Goal: Task Accomplishment & Management: Use online tool/utility

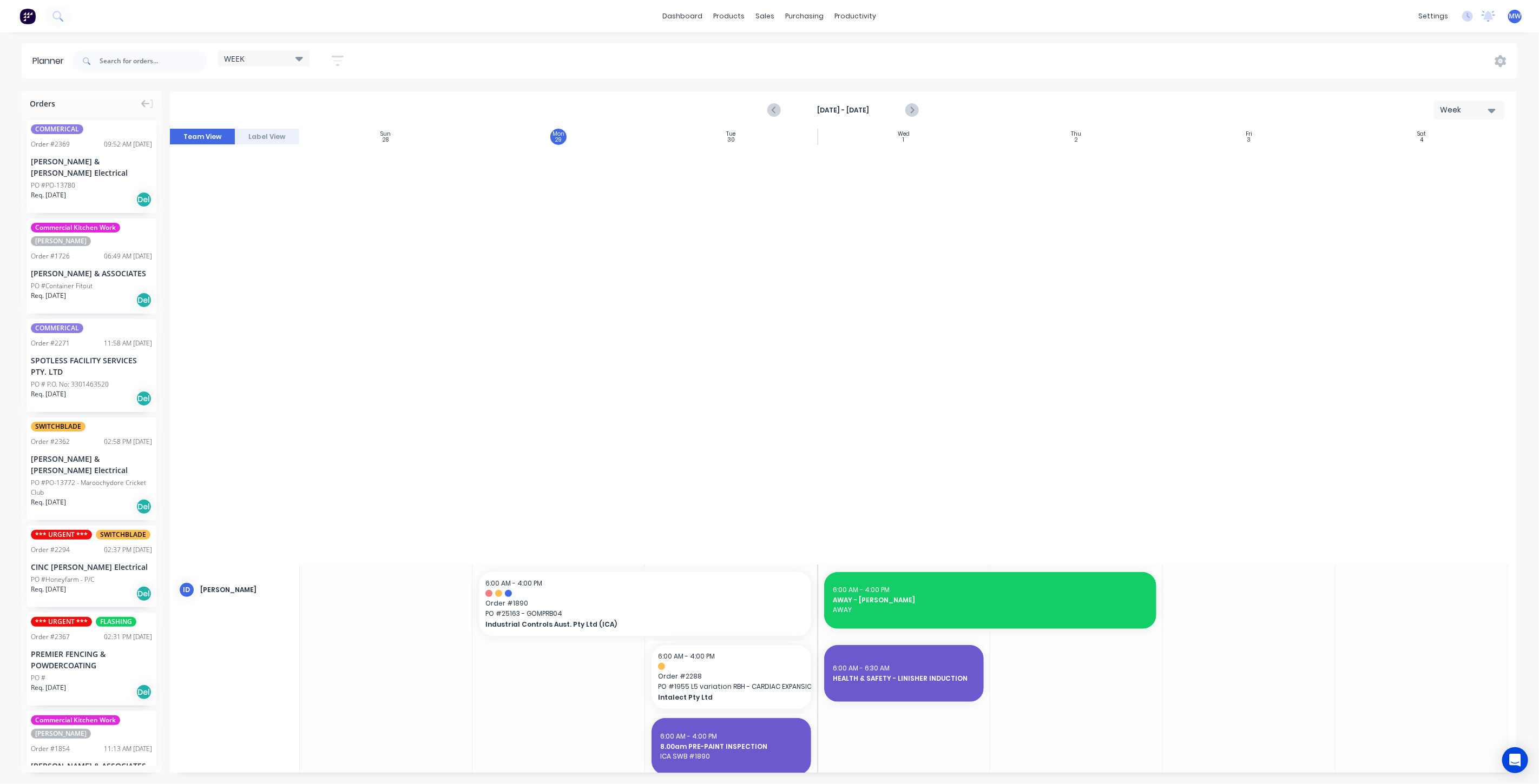
scroll to position [1082, 0]
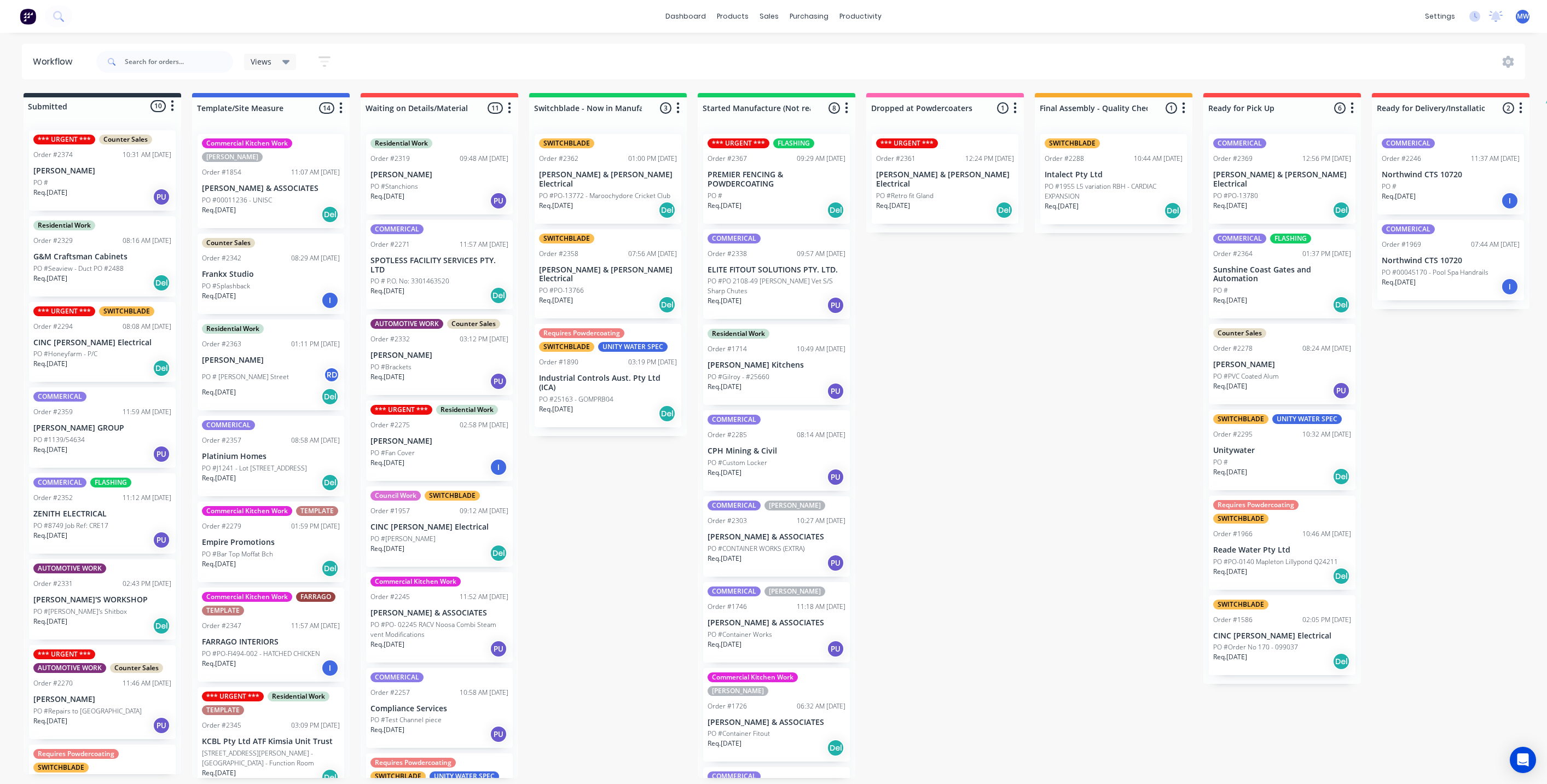
click at [592, 425] on div "Submitted 10 Status colour #273444 hex #273444 Save Cancel Summaries Total orde…" at bounding box center [904, 435] width 1825 height 685
click at [609, 374] on p "Industrial Controls Aust. Pty Ltd (ICA)" at bounding box center [608, 383] width 138 height 19
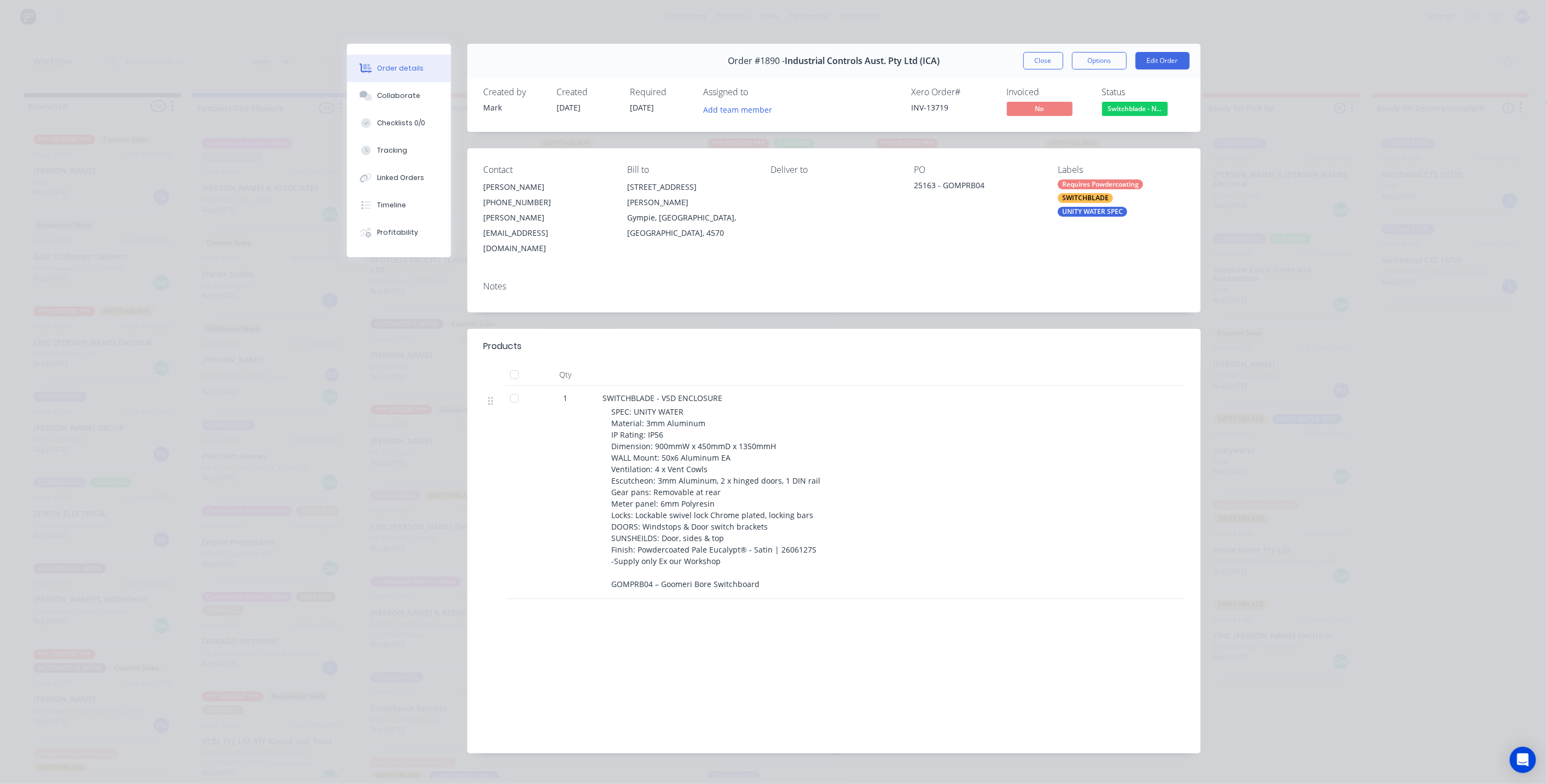
click at [1032, 58] on button "Close" at bounding box center [1043, 60] width 40 height 18
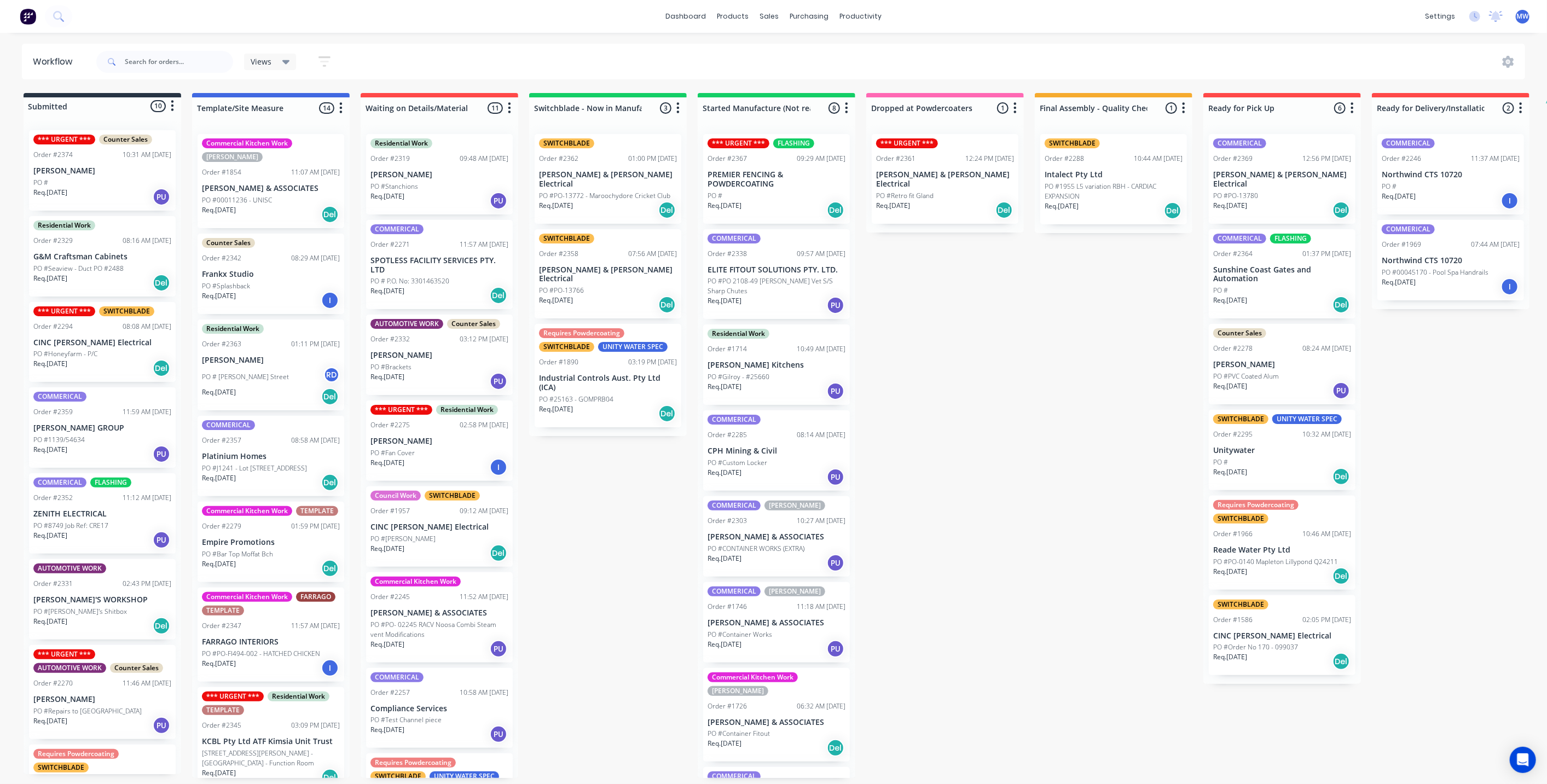
click at [1014, 411] on div "Submitted 10 Status colour #273444 hex #273444 Save Cancel Summaries Total orde…" at bounding box center [904, 435] width 1825 height 685
click at [590, 541] on div "Submitted 10 Status colour #273444 hex #273444 Save Cancel Summaries Total orde…" at bounding box center [904, 435] width 1825 height 685
click at [951, 429] on div "Submitted 10 Status colour #273444 hex #273444 Save Cancel Summaries Total orde…" at bounding box center [904, 435] width 1825 height 685
drag, startPoint x: 1087, startPoint y: 535, endPoint x: 1077, endPoint y: 529, distance: 11.7
click at [1080, 532] on div "Submitted 10 Status colour #273444 hex #273444 Save Cancel Summaries Total orde…" at bounding box center [904, 435] width 1825 height 685
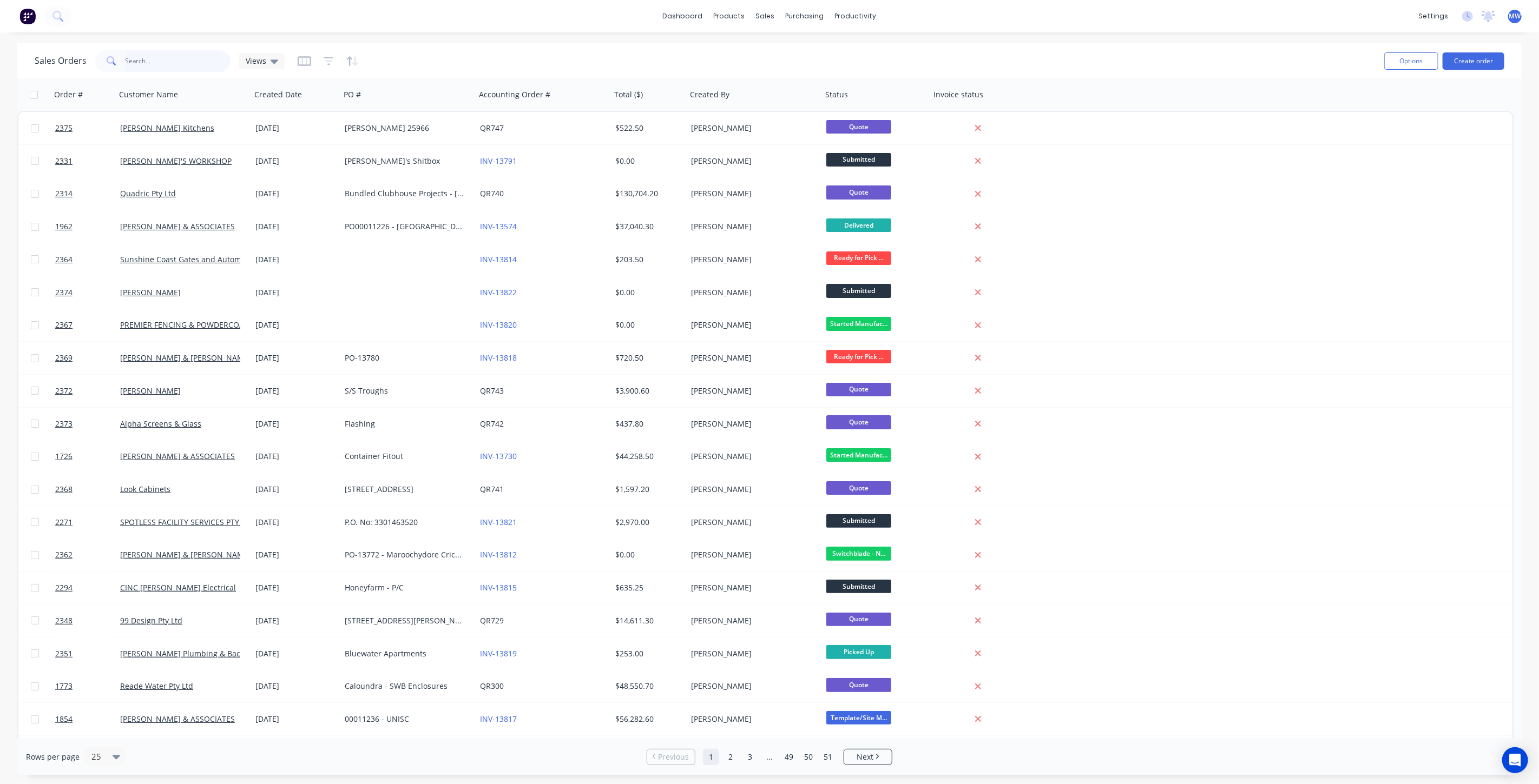
click at [179, 62] on input "text" at bounding box center [178, 61] width 106 height 21
type input "1890"
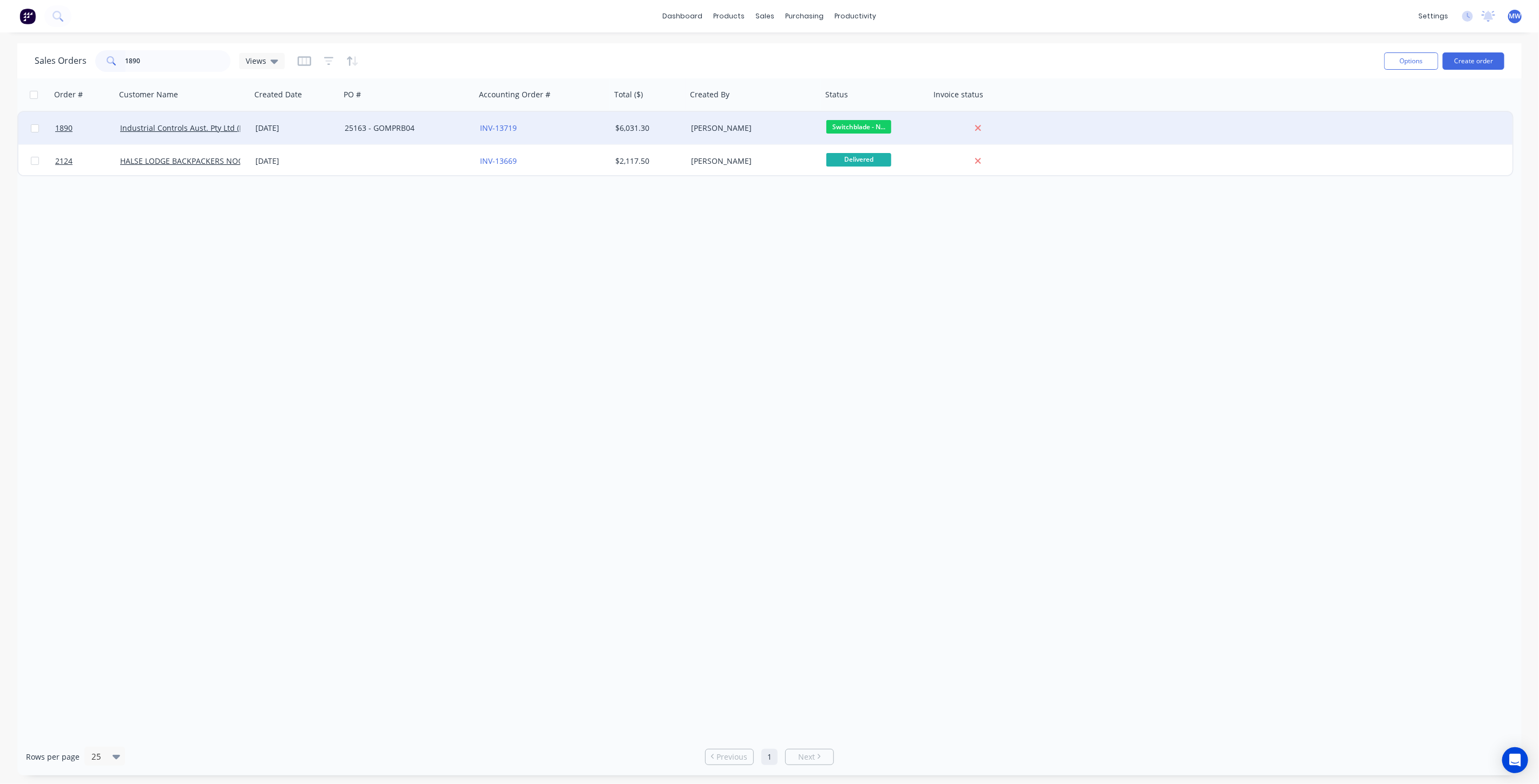
click at [577, 129] on div "INV-13719" at bounding box center [539, 128] width 120 height 11
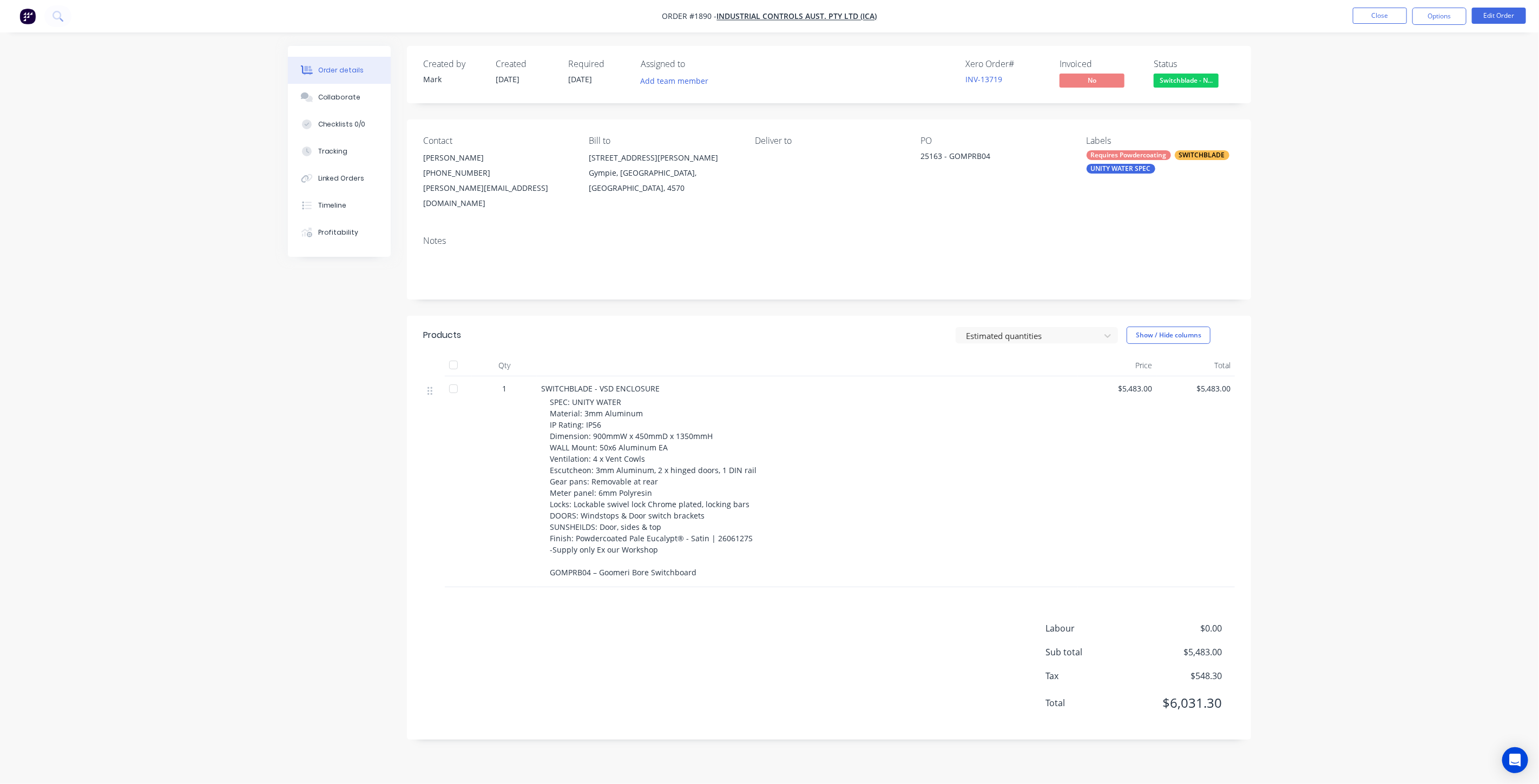
drag, startPoint x: 1350, startPoint y: 331, endPoint x: 1419, endPoint y: 79, distance: 261.3
click at [1348, 331] on div "Order details Collaborate Checklists 0/0 Tracking Linked Orders Timeline Profit…" at bounding box center [770, 392] width 1539 height 784
click at [1447, 20] on button "Options" at bounding box center [1439, 16] width 54 height 17
click at [1414, 239] on div "Duplicate" at bounding box center [1407, 239] width 100 height 16
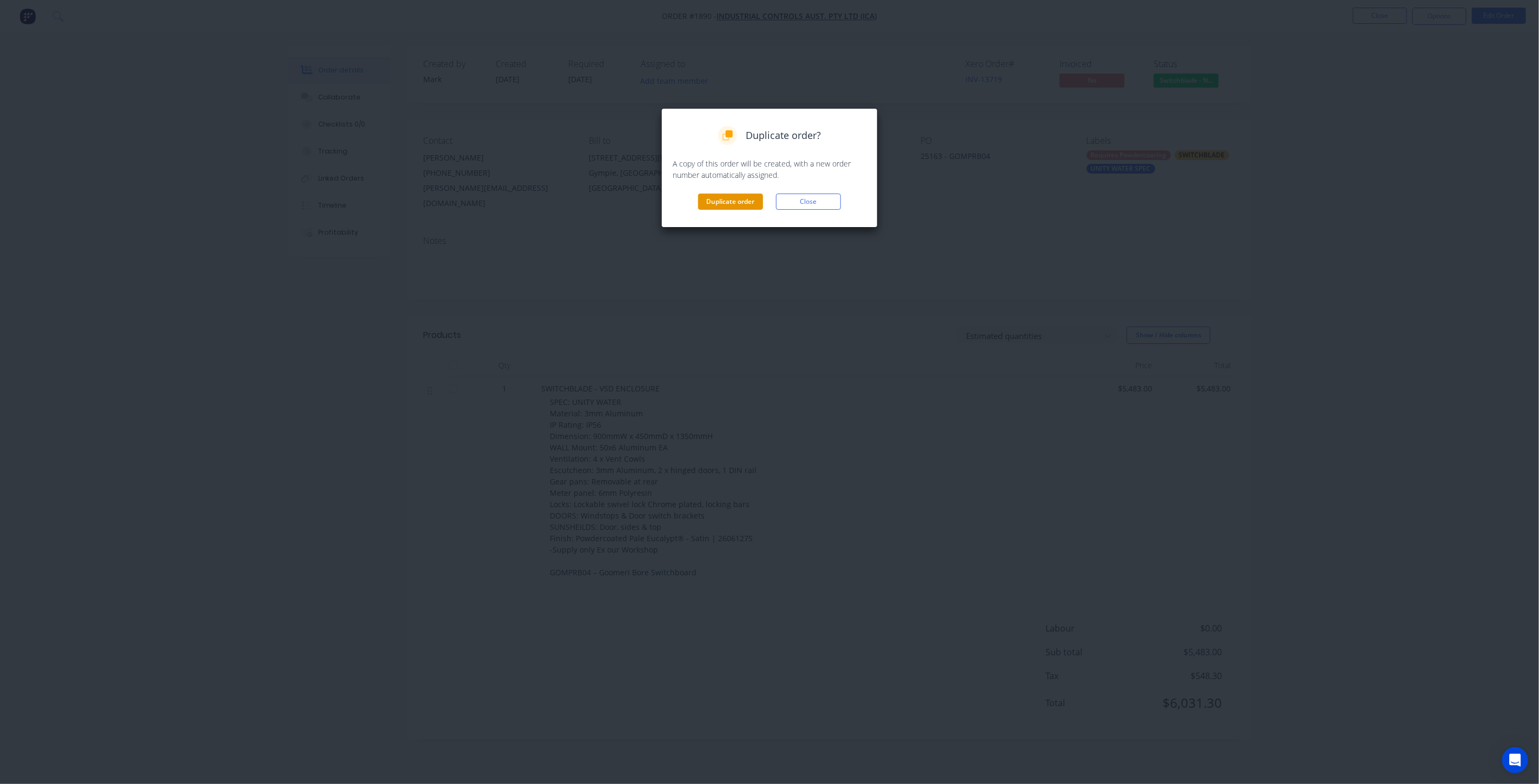
click at [742, 198] on button "Duplicate order" at bounding box center [730, 201] width 65 height 16
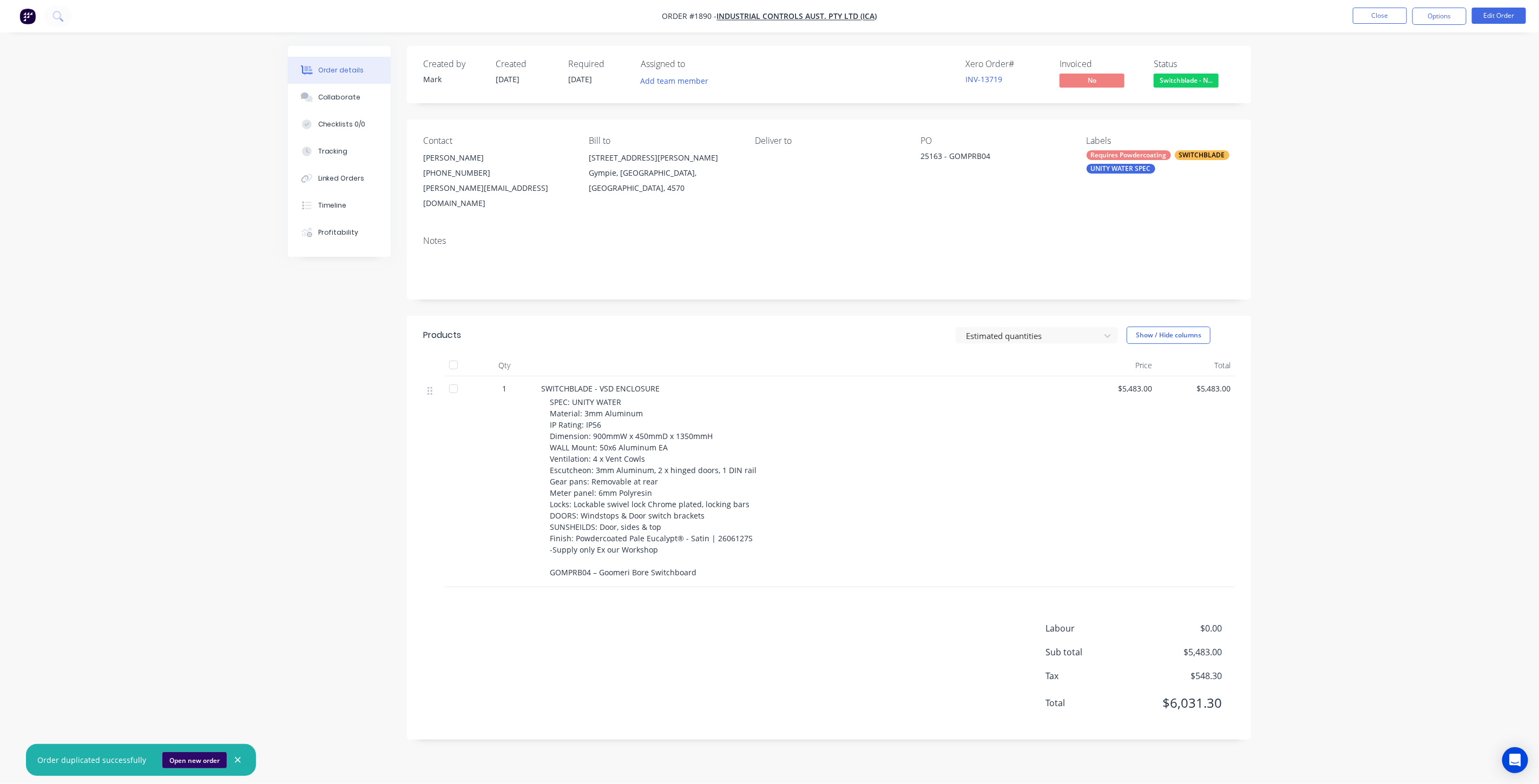
click at [179, 767] on button "Open new order" at bounding box center [195, 760] width 65 height 16
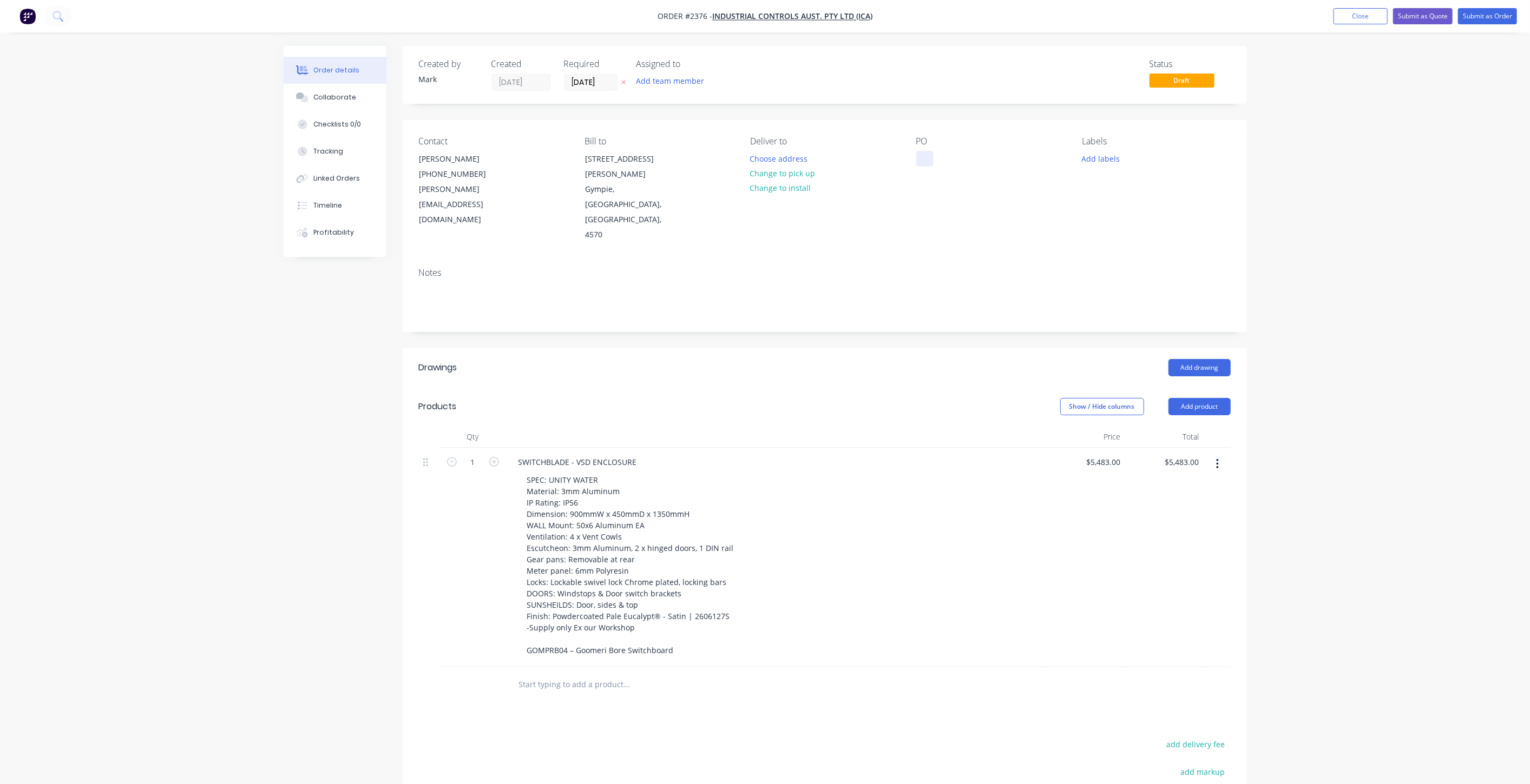
click at [921, 156] on div at bounding box center [924, 159] width 17 height 16
paste div
drag, startPoint x: 1295, startPoint y: 193, endPoint x: 1237, endPoint y: 182, distance: 59.0
click at [1294, 192] on div "Order details Collaborate Checklists 0/0 Tracking Linked Orders Timeline Profit…" at bounding box center [765, 477] width 1530 height 955
click at [1106, 158] on button "Add labels" at bounding box center [1100, 158] width 50 height 14
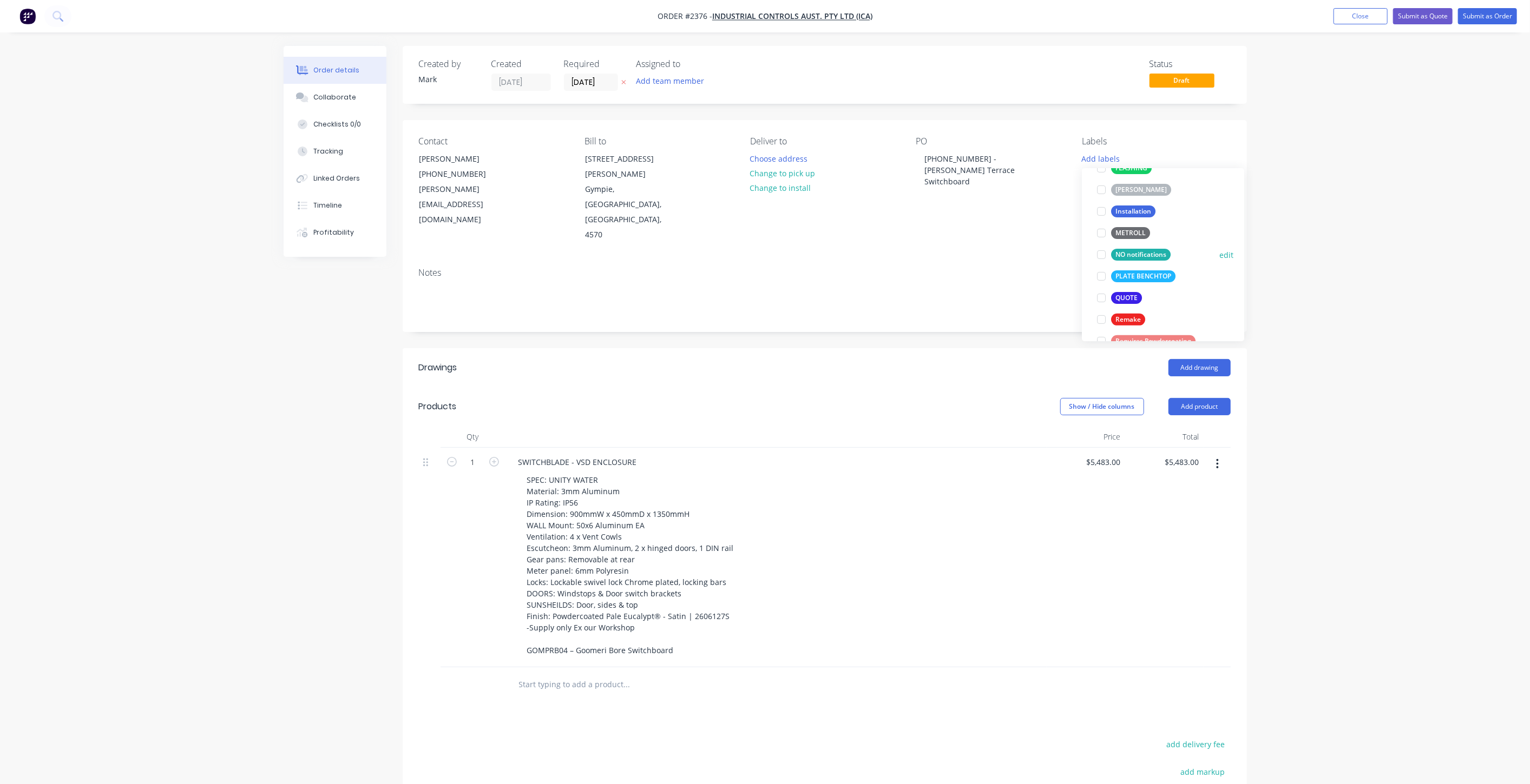
scroll to position [360, 0]
click at [1099, 265] on div at bounding box center [1101, 262] width 22 height 21
click at [1100, 271] on div at bounding box center [1101, 272] width 22 height 21
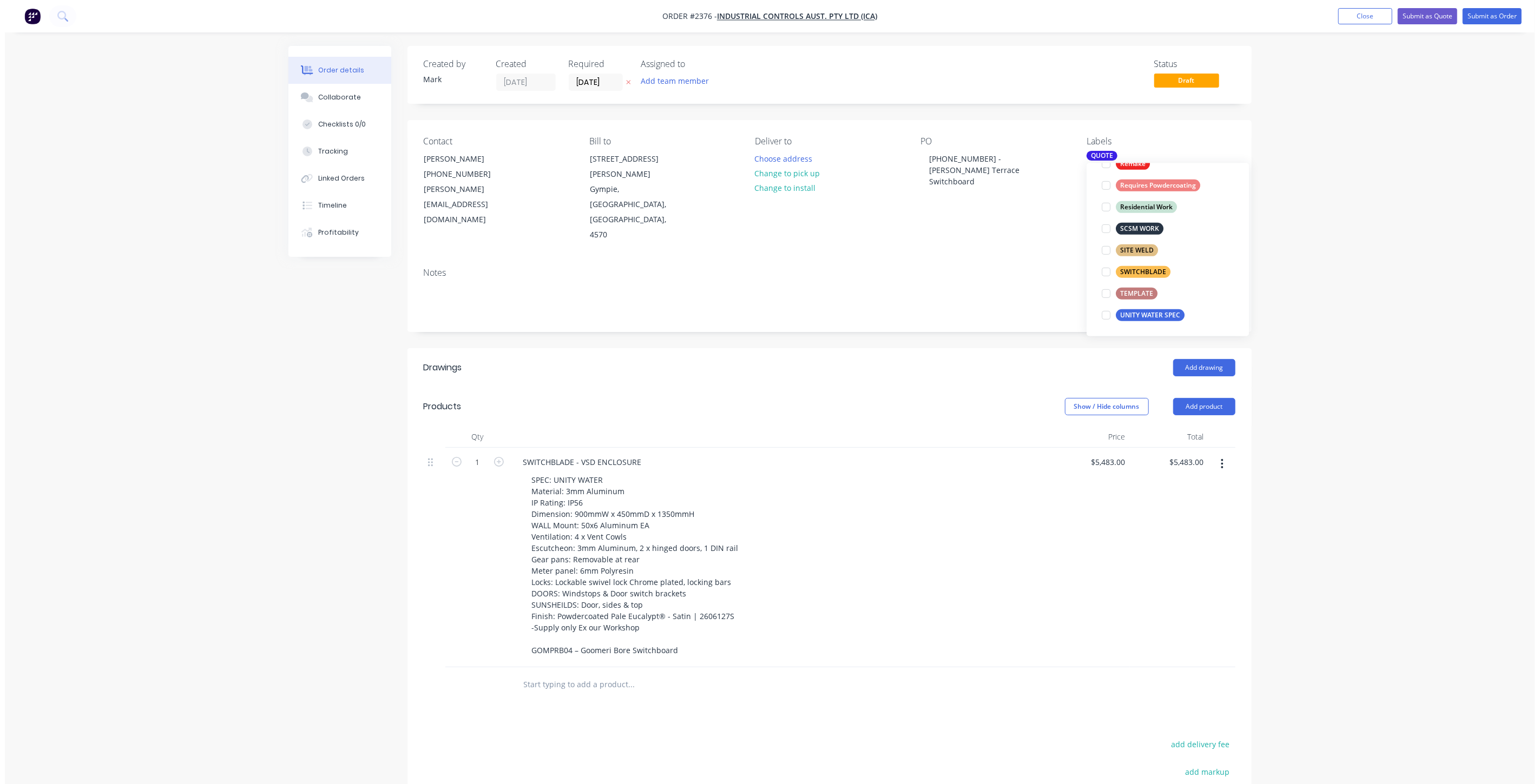
scroll to position [0, 0]
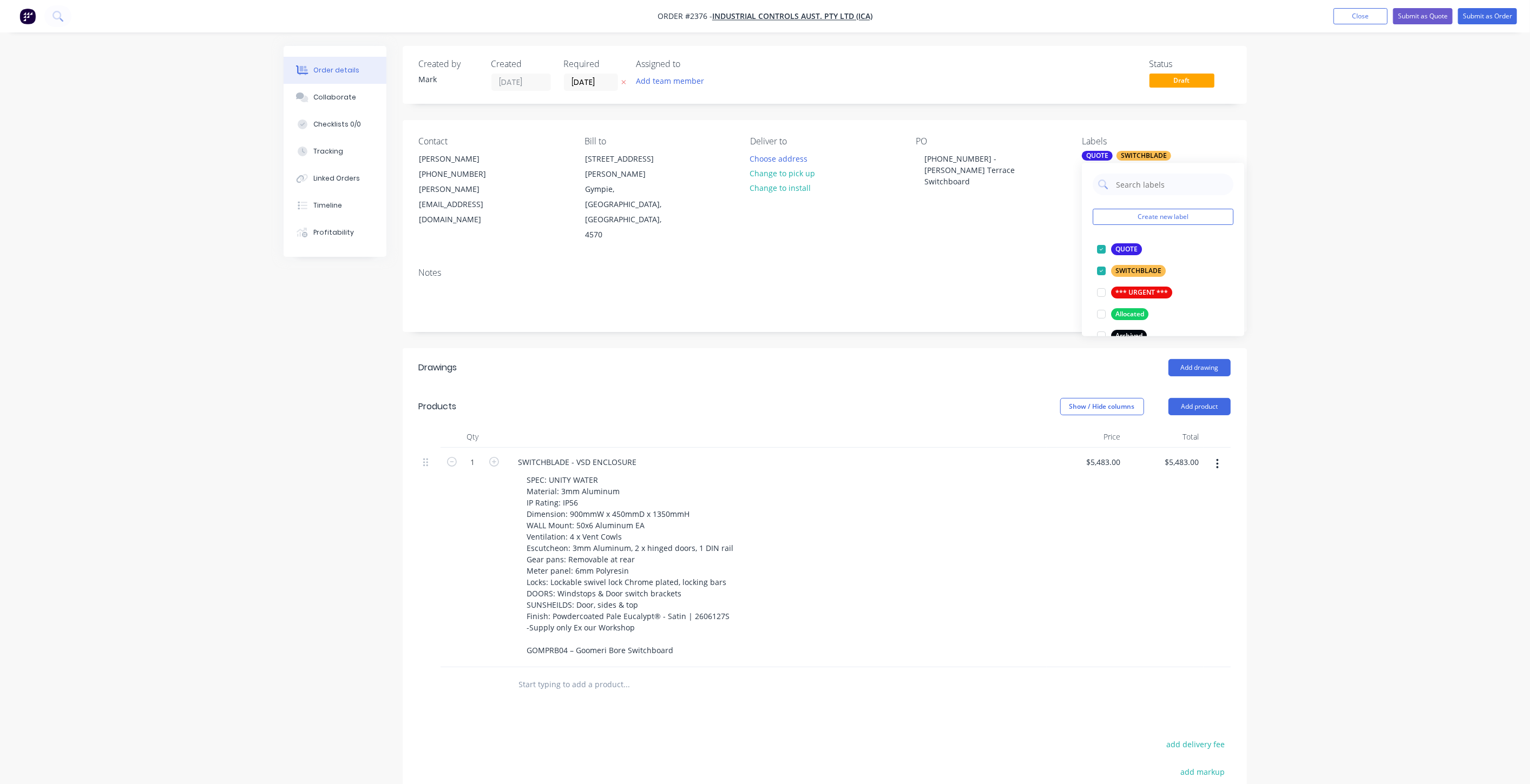
click at [194, 491] on div "Order details Collaborate Checklists 0/0 Tracking Linked Orders Timeline Profit…" at bounding box center [765, 477] width 1530 height 955
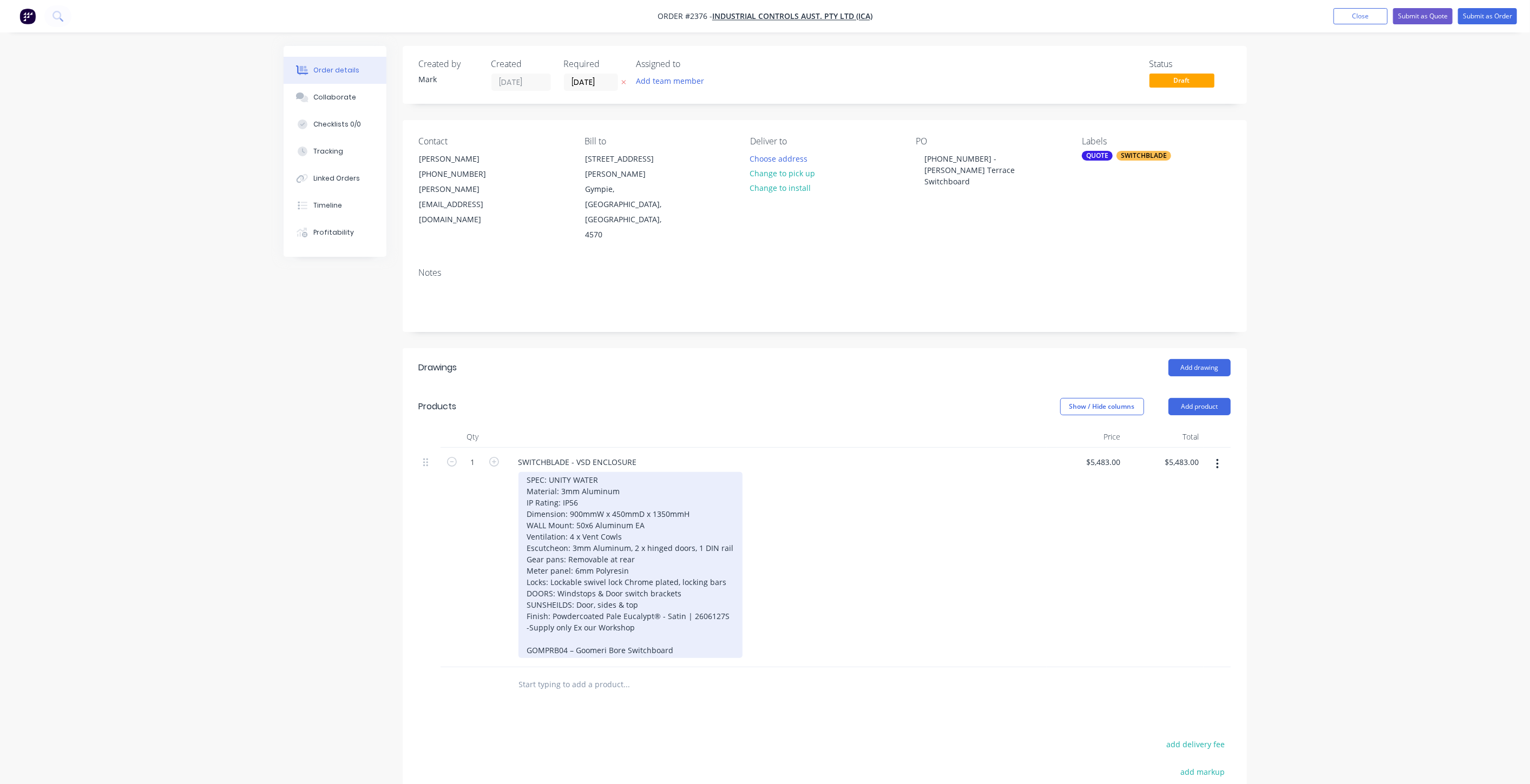
click at [577, 484] on div "SPEC: UNITY WATER Material: 3mm Aluminum IP Rating: IP56 Dimension: 900mmW x 45…" at bounding box center [630, 565] width 224 height 186
drag, startPoint x: 571, startPoint y: 482, endPoint x: 583, endPoint y: 482, distance: 12.0
click at [583, 482] on div "SPEC: UNITY WATER Material: 3mm Aluminum IP Rating: IP56 Dimension: 900mmW x 45…" at bounding box center [630, 565] width 224 height 186
click at [583, 493] on div "SPEC: UNITY WATER Material: 3mm Aluminum IP Rating: IP56 Dimension: 900mmW x 45…" at bounding box center [630, 565] width 224 height 186
drag, startPoint x: 582, startPoint y: 480, endPoint x: 571, endPoint y: 479, distance: 11.0
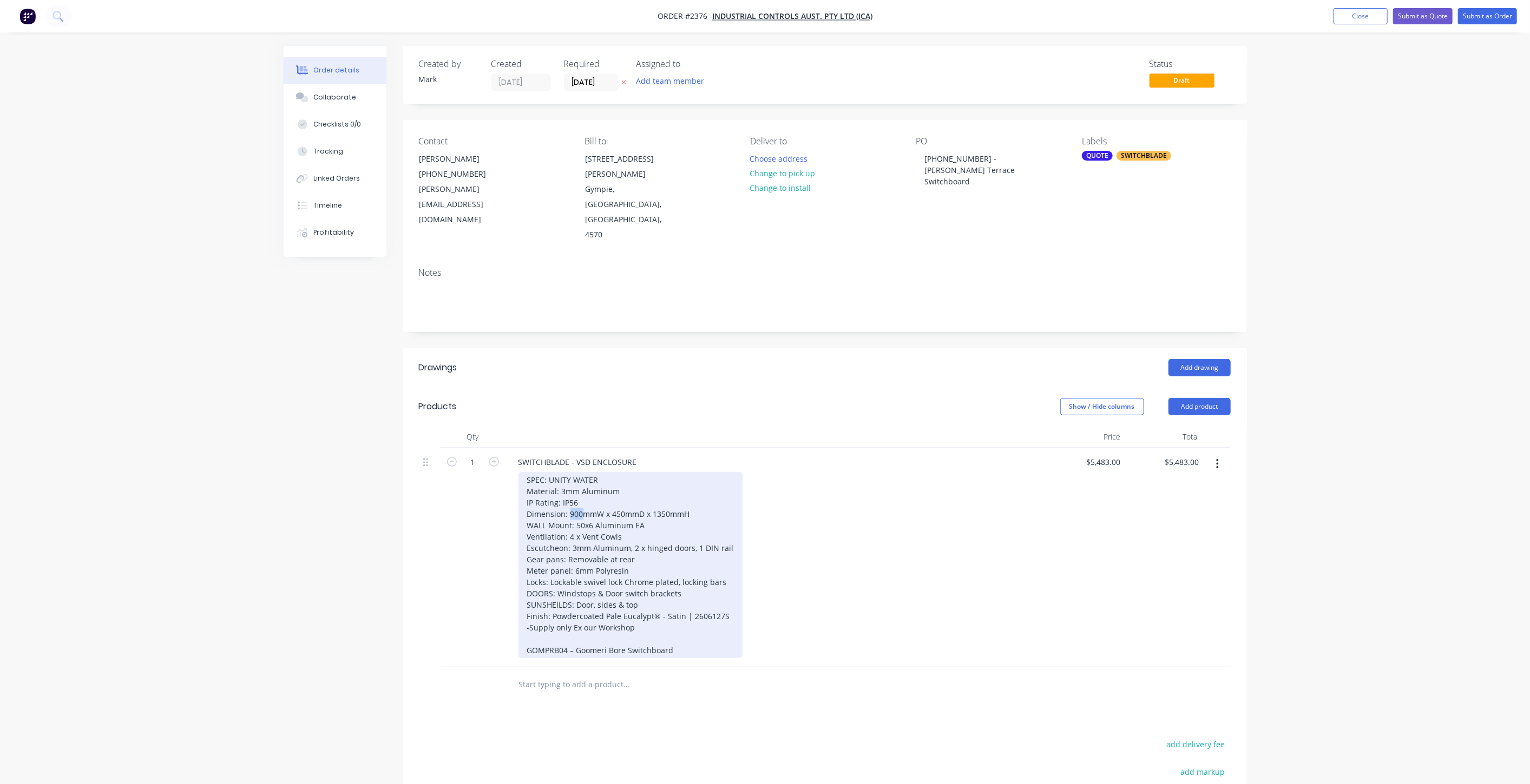
click at [571, 479] on div "SPEC: UNITY WATER Material: 3mm Aluminum IP Rating: IP56 Dimension: 900mmW x 45…" at bounding box center [630, 565] width 224 height 186
drag, startPoint x: 595, startPoint y: 514, endPoint x: 592, endPoint y: 508, distance: 6.7
click at [595, 513] on div "SPEC: UNITY WATER Material: 3mm Aluminum IP Rating: IP56 Dimension: 900mmW x 45…" at bounding box center [630, 565] width 224 height 186
drag, startPoint x: 580, startPoint y: 480, endPoint x: 571, endPoint y: 480, distance: 9.0
click at [571, 480] on div "SPEC: UNITY WATER Material: 3mm Aluminum IP Rating: IP56 Dimension: 900mmW x 45…" at bounding box center [630, 565] width 224 height 186
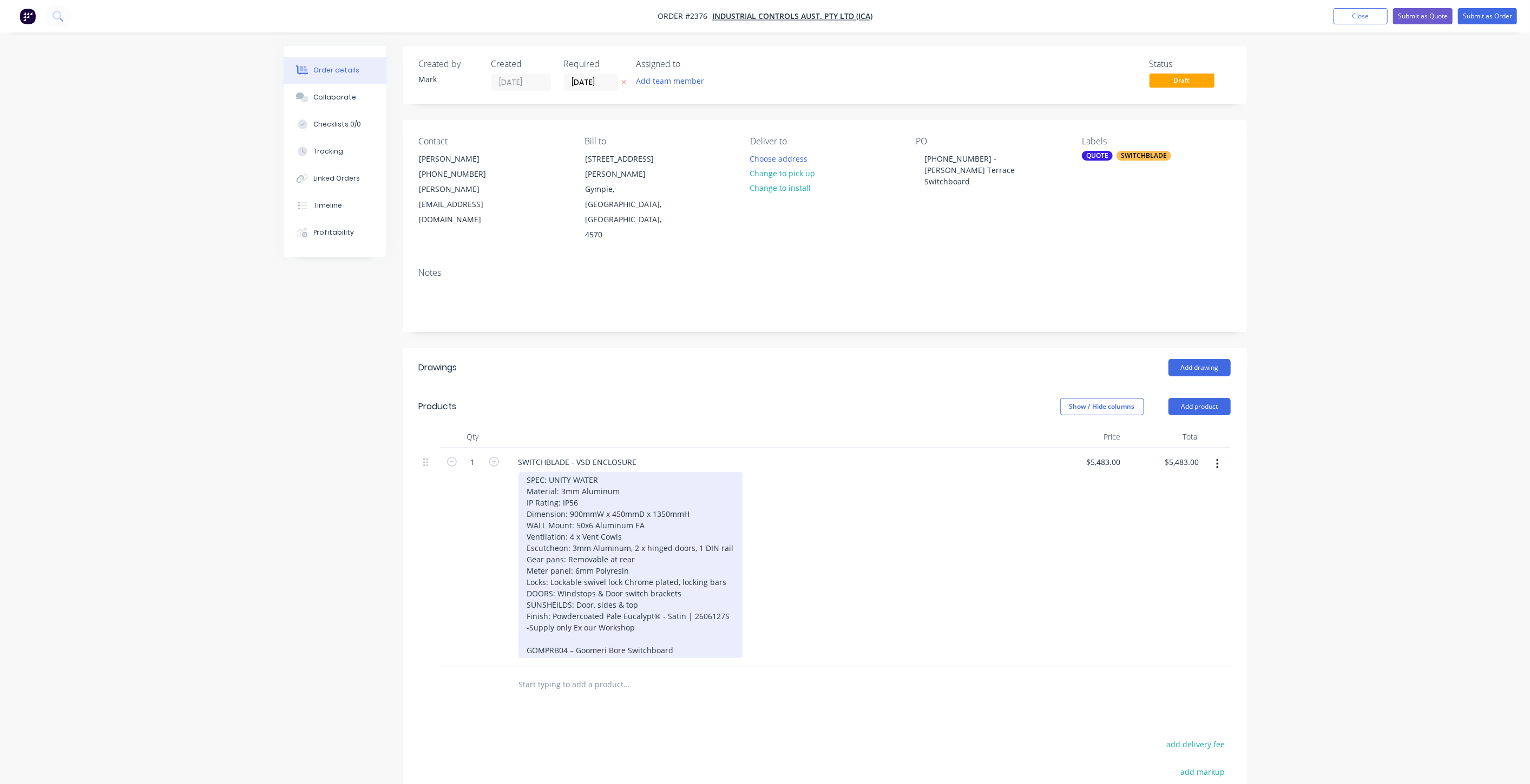
drag, startPoint x: 612, startPoint y: 527, endPoint x: 674, endPoint y: 479, distance: 78.4
click at [612, 527] on div "SPEC: UNITY WATER Material: 3mm Aluminum IP Rating: IP56 Dimension: 900mmW x 45…" at bounding box center [630, 565] width 224 height 186
click at [657, 482] on div "SPEC: UNITY WATER Material: 3mm Aluminum IP Rating: IP56 Dimension: 900mmW x 45…" at bounding box center [630, 565] width 224 height 186
click at [657, 490] on div "SPEC: UNITY WATER Material: 3mm Aluminum IP Rating: IP56 Dimension: 900mmW x 45…" at bounding box center [630, 565] width 224 height 186
click at [571, 505] on div "SPEC: UNITY WATER Material: 3mm Aluminum IP Rating: IP56 Dimension: 900mmW x 45…" at bounding box center [630, 565] width 224 height 186
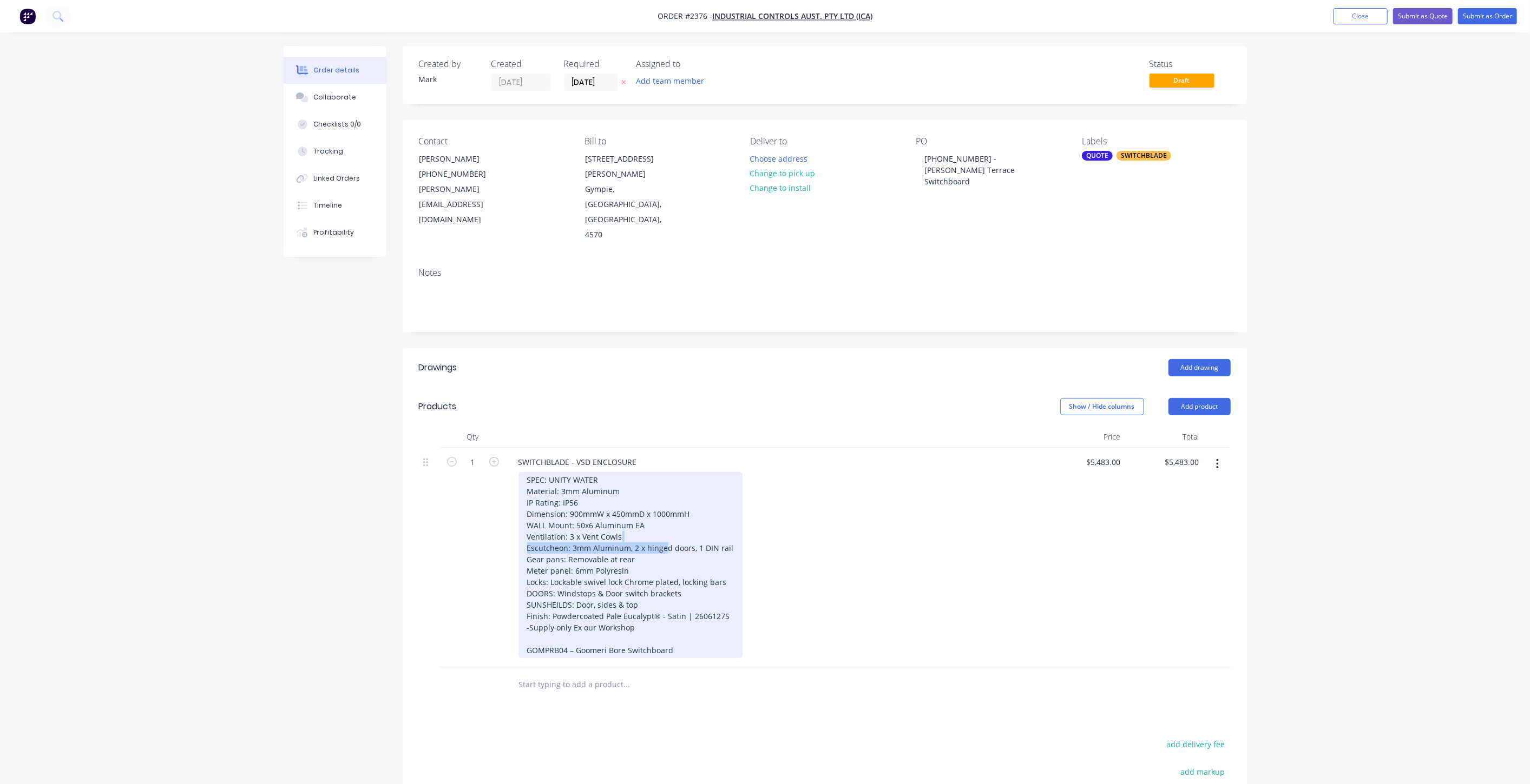
drag, startPoint x: 663, startPoint y: 512, endPoint x: 663, endPoint y: 518, distance: 6.0
click at [663, 511] on div "SPEC: UNITY WATER Material: 3mm Aluminum IP Rating: IP56 Dimension: 900mmW x 45…" at bounding box center [630, 565] width 224 height 186
click at [660, 535] on div "SPEC: UNITY WATER Material: 3mm Aluminum IP Rating: IP56 Dimension: 900mmW x 45…" at bounding box center [630, 565] width 224 height 186
click at [632, 540] on div "SPEC: UNITY WATER Material: 3mm Aluminum IP Rating: IP56 Dimension: 900mmW x 45…" at bounding box center [630, 565] width 224 height 186
click at [726, 551] on div "SPEC: UNITY WATER Material: 3mm Aluminum IP Rating: IP56 Dimension: 900mmW x 45…" at bounding box center [630, 565] width 224 height 186
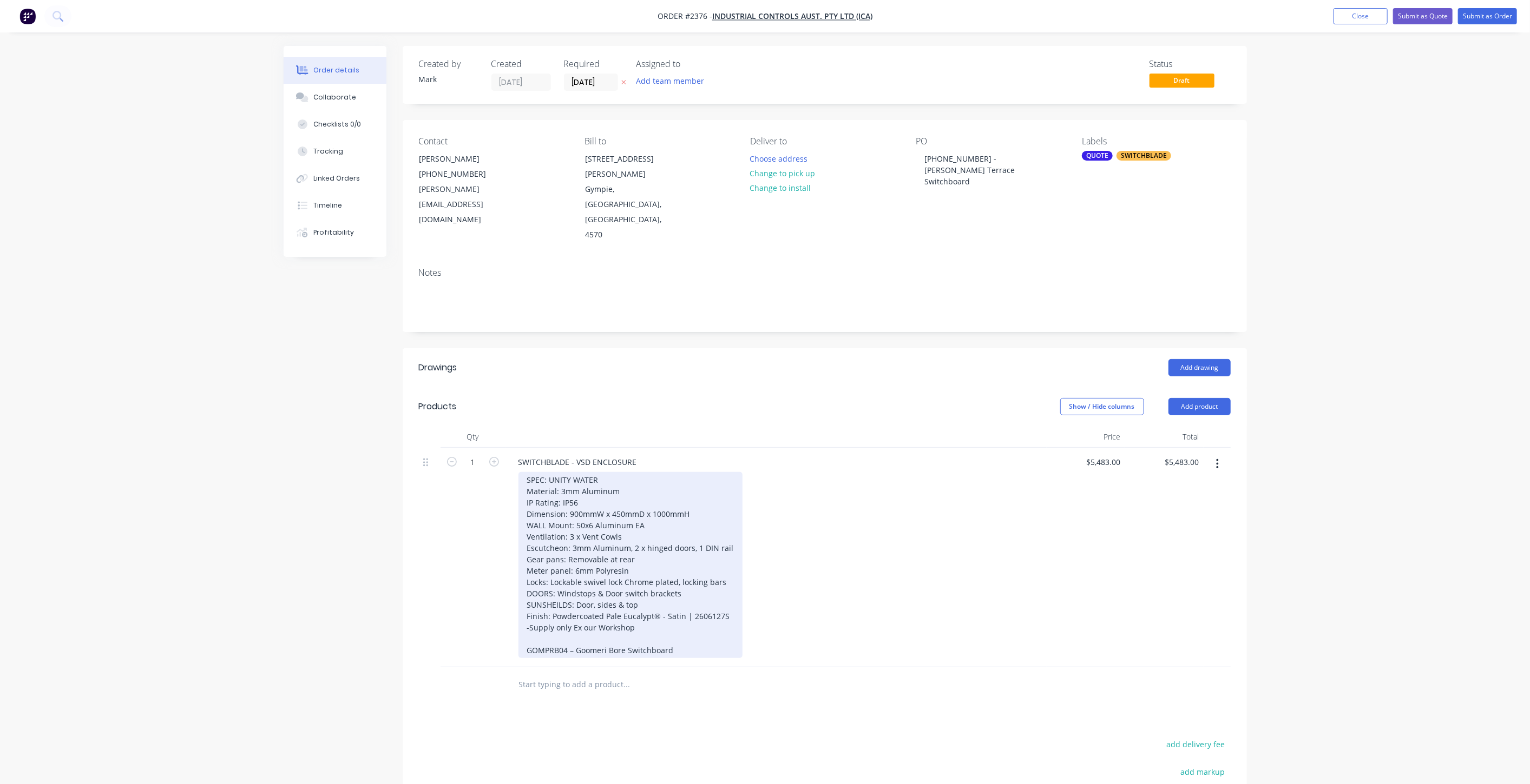
click at [694, 561] on div "SPEC: UNITY WATER Material: 3mm Aluminum IP Rating: IP56 Dimension: 900mmW x 45…" at bounding box center [630, 565] width 224 height 186
drag, startPoint x: 678, startPoint y: 619, endPoint x: 524, endPoint y: 618, distance: 154.0
click at [524, 618] on div "SPEC: UNITY WATER Material: 3mm Aluminum IP Rating: IP56 Dimension: 900mmW x 45…" at bounding box center [630, 565] width 224 height 186
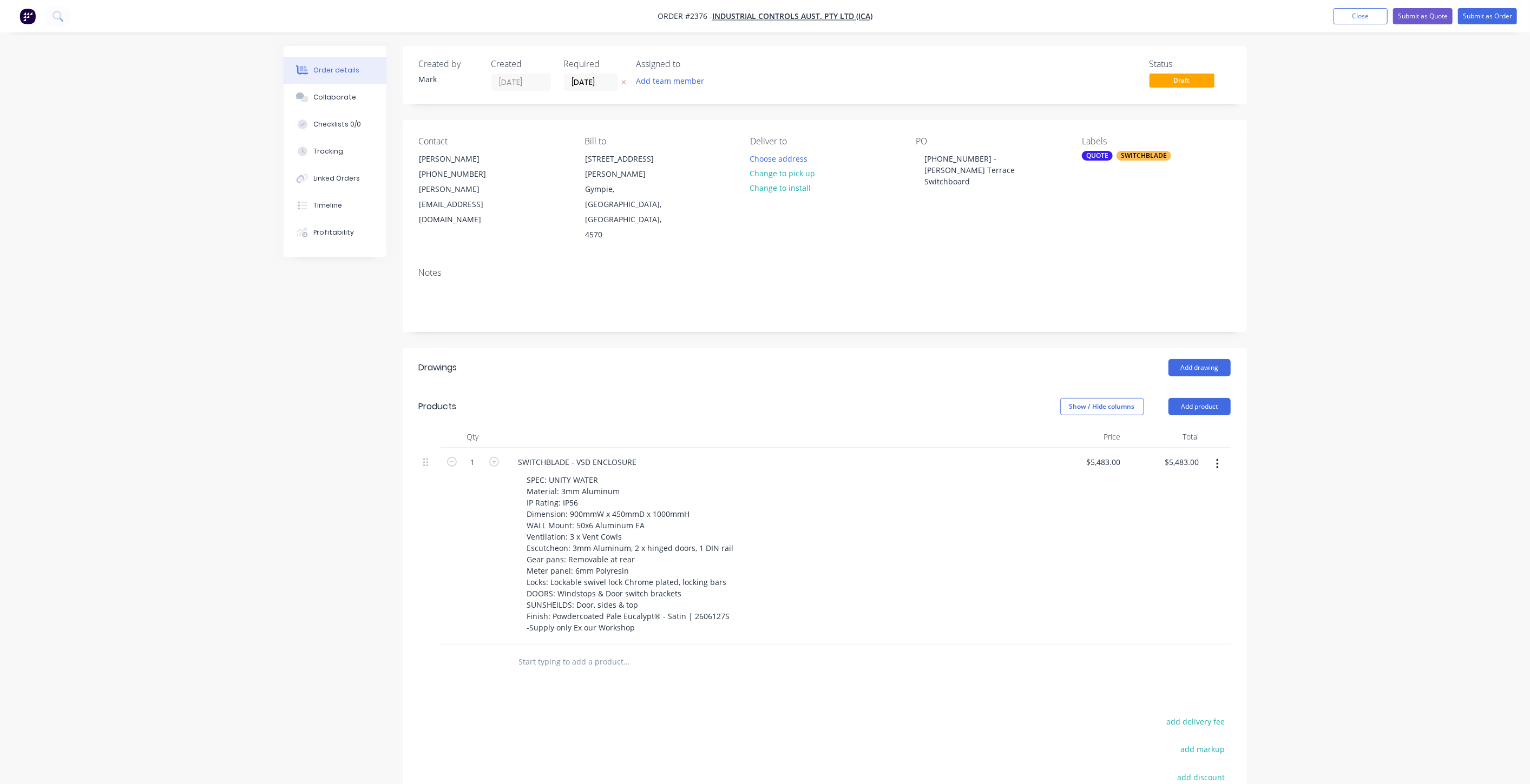
click at [1363, 497] on div "Order details Collaborate Checklists 0/0 Tracking Linked Orders Timeline Profit…" at bounding box center [765, 466] width 1530 height 932
click at [1116, 454] on input "5483" at bounding box center [1105, 462] width 39 height 16
type input "$5,429.00"
click at [1336, 451] on div "Order details Collaborate Checklists 0/0 Tracking Linked Orders Timeline Profit…" at bounding box center [765, 466] width 1530 height 932
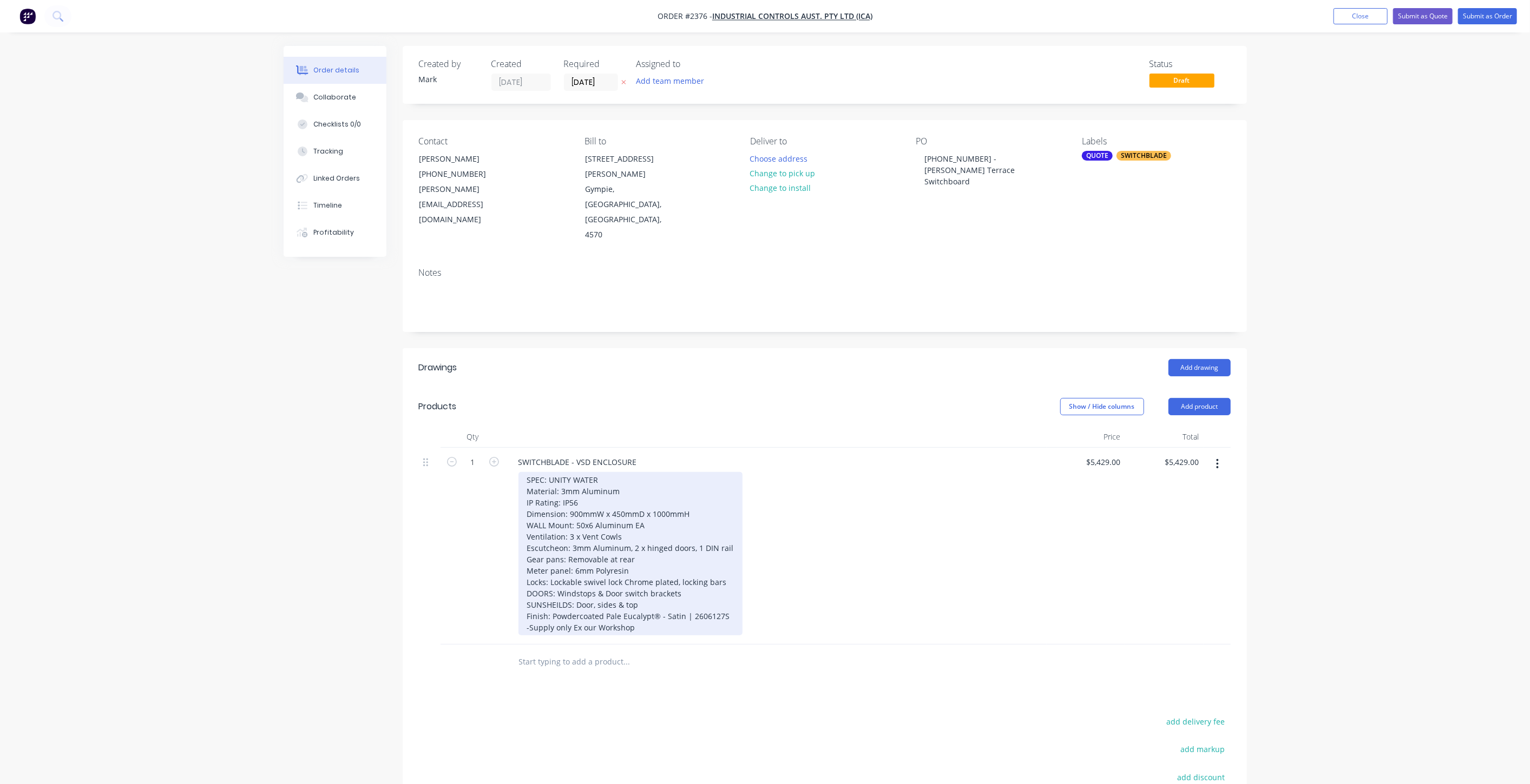
click at [646, 533] on div "SPEC: UNITY WATER Material: 3mm Aluminum IP Rating: IP56 Dimension: 900mmW x 45…" at bounding box center [630, 554] width 224 height 164
drag, startPoint x: 691, startPoint y: 516, endPoint x: 728, endPoint y: 521, distance: 37.3
click at [728, 521] on div "SPEC: UNITY WATER Material: 3mm Aluminum IP Rating: IP56 Dimension: 900mmW x 45…" at bounding box center [630, 554] width 224 height 164
click at [653, 523] on div "SPEC: UNITY WATER Material: 3mm Aluminum IP Rating: IP56 Dimension: 900mmW x 45…" at bounding box center [628, 554] width 220 height 164
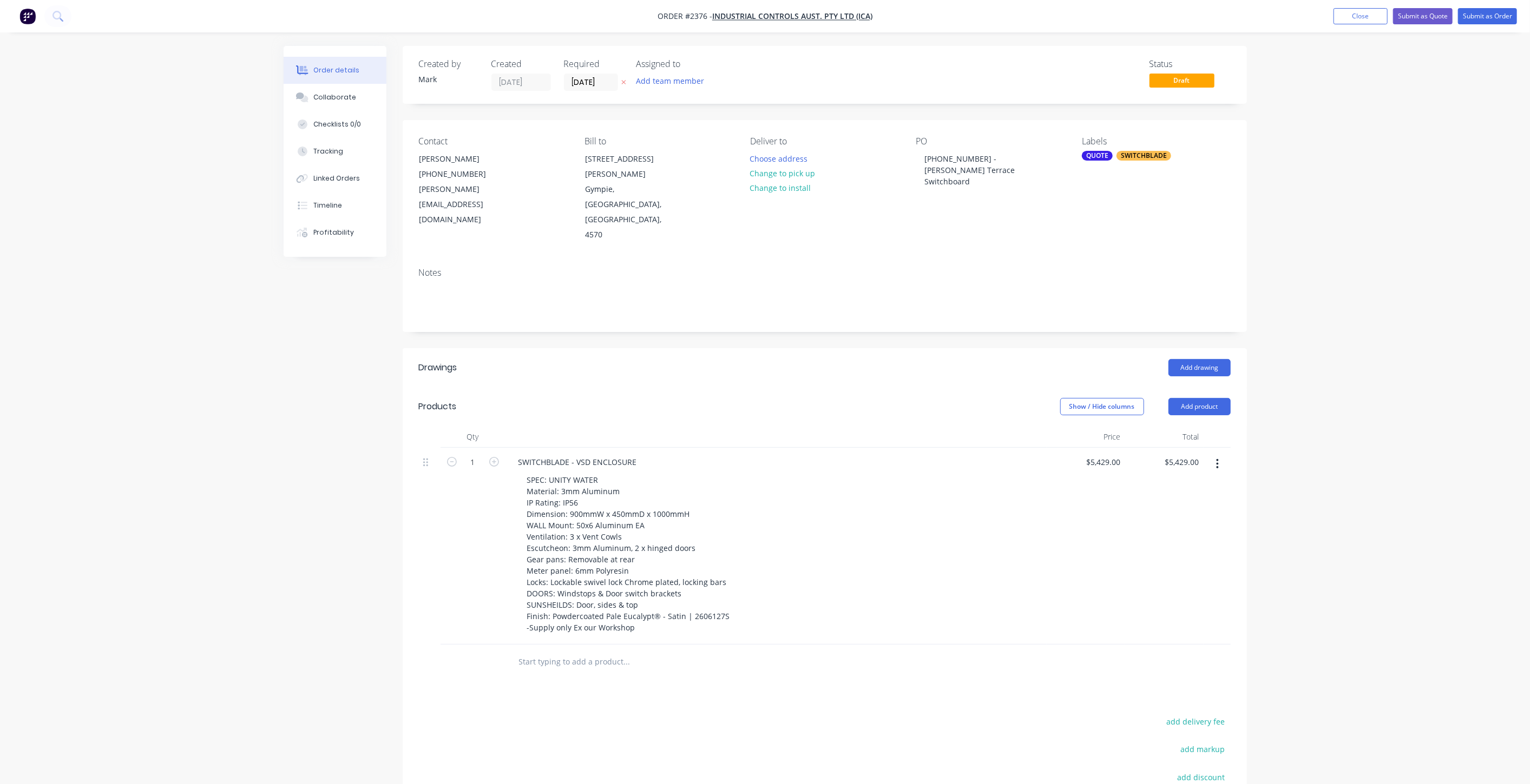
click at [333, 543] on div "Created by [PERSON_NAME] Created [DATE] Required [DATE] Assigned to Add team me…" at bounding box center [765, 489] width 963 height 886
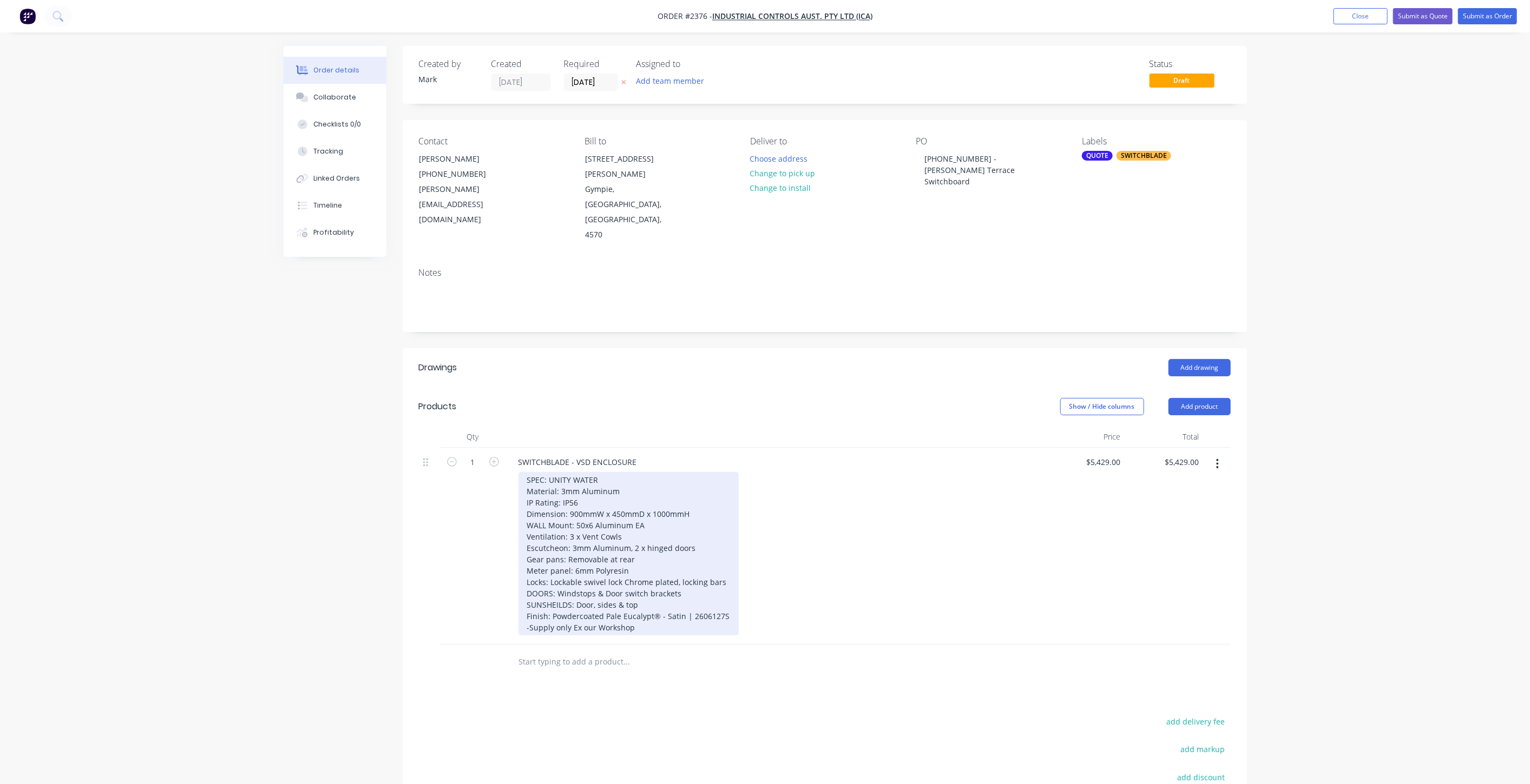
click at [694, 562] on div "SPEC: UNITY WATER Material: 3mm Aluminum IP Rating: IP56 Dimension: 900mmW x 45…" at bounding box center [628, 554] width 220 height 164
click at [653, 574] on div "SPEC: UNITY WATER Material: 3mm Aluminum IP Rating: IP56 Dimension: 900mmW x 45…" at bounding box center [628, 554] width 220 height 164
click at [662, 579] on div "SPEC: UNITY WATER Material: 3mm Aluminum IP Rating: IP56 Dimension: 900mmW x 45…" at bounding box center [628, 554] width 220 height 164
click at [654, 594] on div "SPEC: UNITY WATER Material: 3mm Aluminum IP Rating: IP56 Dimension: 900mmW x 45…" at bounding box center [628, 554] width 220 height 164
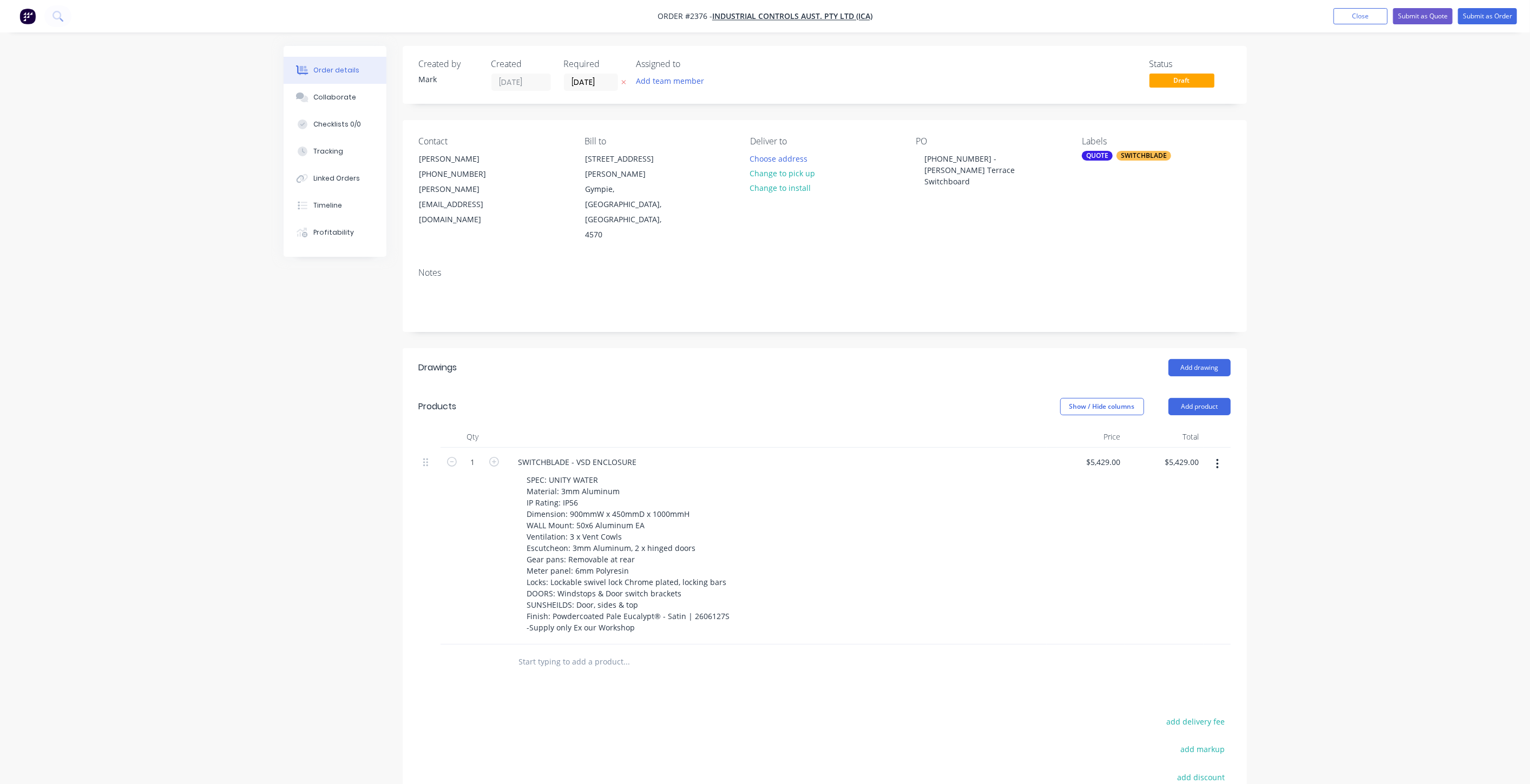
drag, startPoint x: 336, startPoint y: 584, endPoint x: 393, endPoint y: 579, distance: 57.2
click at [340, 584] on div "Created by [PERSON_NAME] Created [DATE] Required [DATE] Assigned to Add team me…" at bounding box center [765, 489] width 963 height 886
click at [1358, 540] on div "Order details Collaborate Checklists 0/0 Tracking Linked Orders Timeline Profit…" at bounding box center [765, 466] width 1530 height 932
click at [1347, 193] on div "Order details Collaborate Checklists 0/0 Tracking Linked Orders Timeline Profit…" at bounding box center [765, 466] width 1530 height 932
click at [1431, 17] on button "Submit as Quote" at bounding box center [1422, 16] width 60 height 16
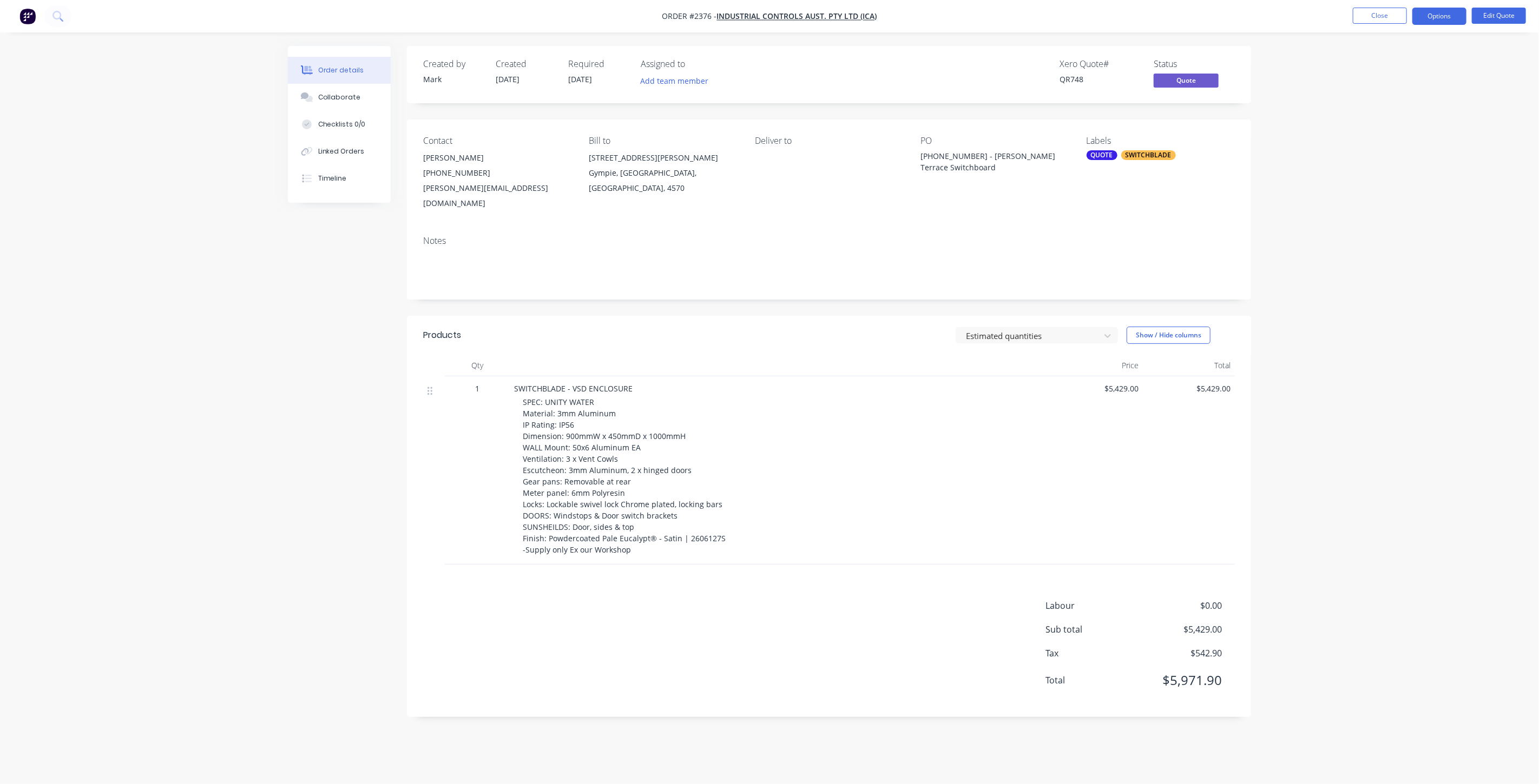
click at [1313, 392] on div "Order details Collaborate Checklists 0/0 Linked Orders Timeline Order details C…" at bounding box center [770, 392] width 1539 height 784
click at [331, 92] on button "Collaborate" at bounding box center [339, 97] width 103 height 27
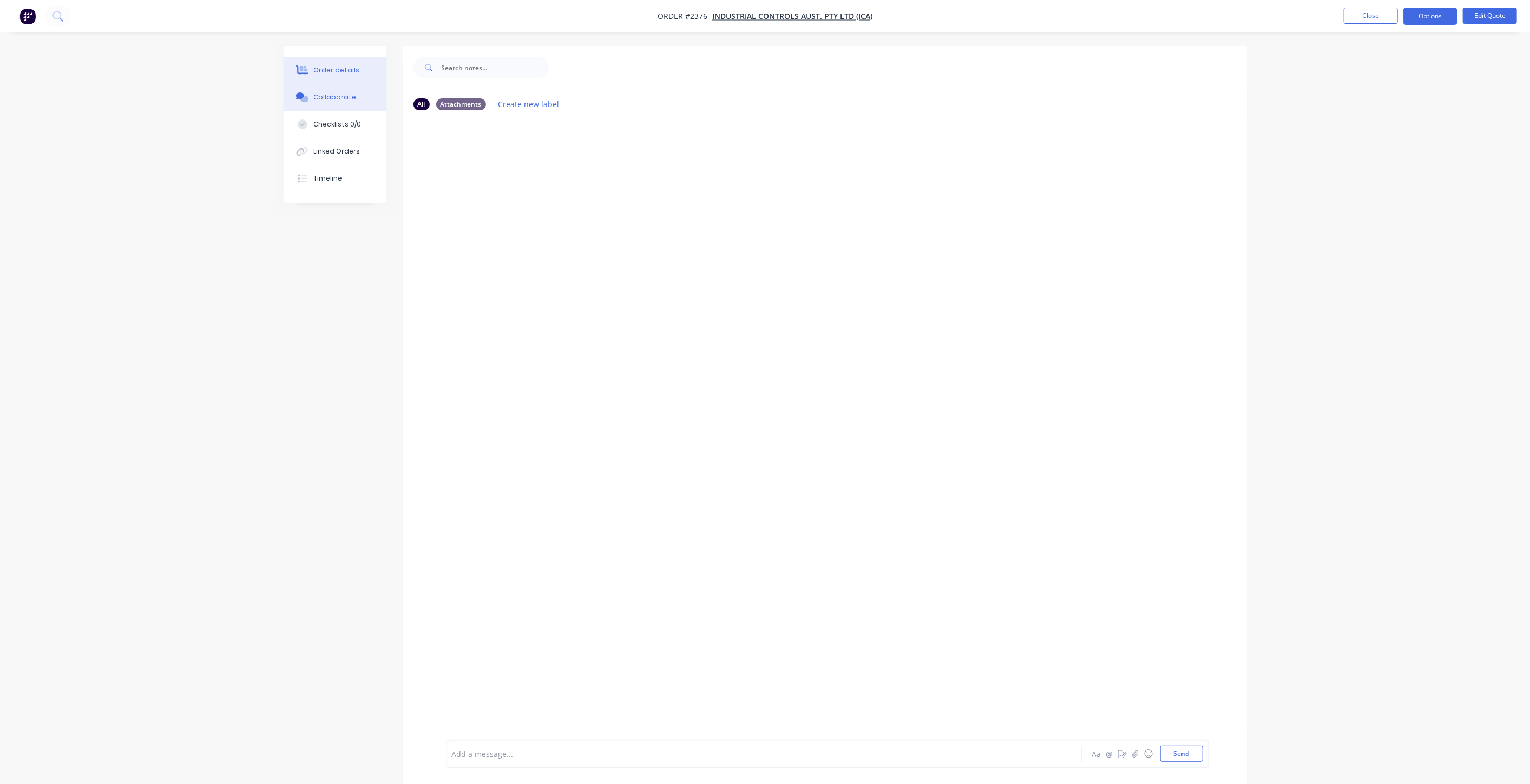
click at [344, 70] on div "Order details" at bounding box center [336, 70] width 46 height 10
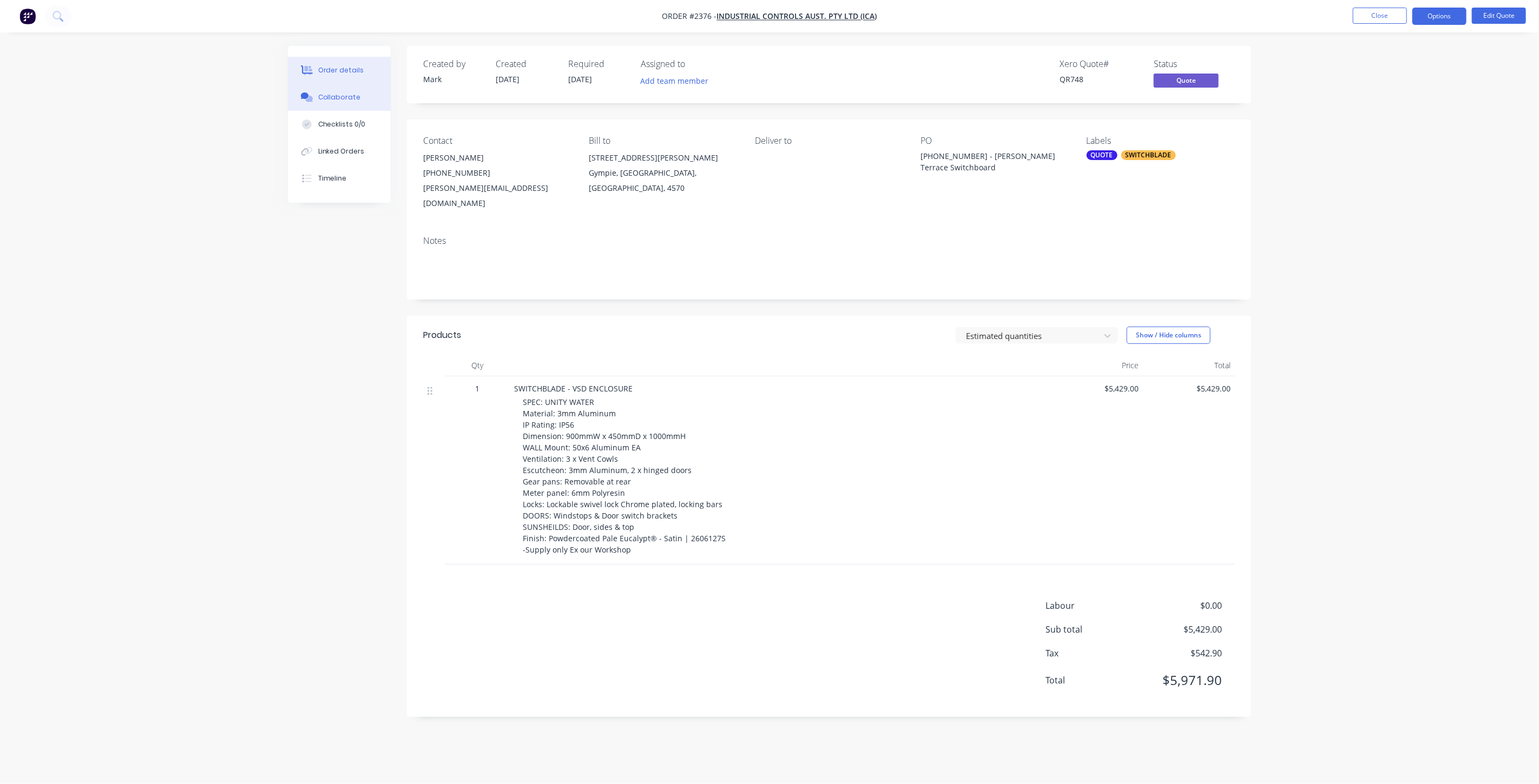
click at [342, 95] on div "Collaborate" at bounding box center [340, 97] width 43 height 10
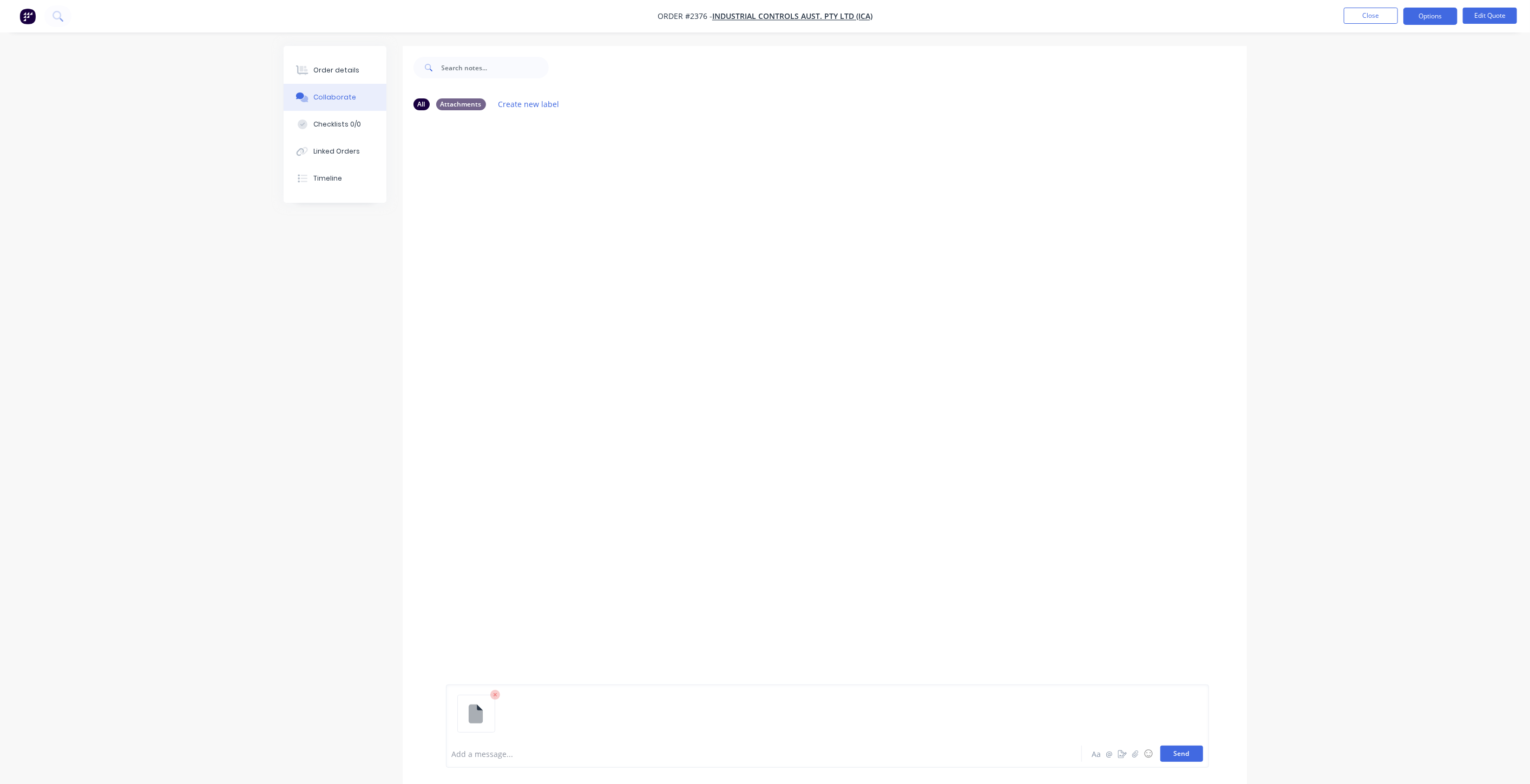
click at [1193, 750] on button "Send" at bounding box center [1182, 754] width 43 height 16
click at [351, 73] on div "Order details" at bounding box center [336, 70] width 46 height 10
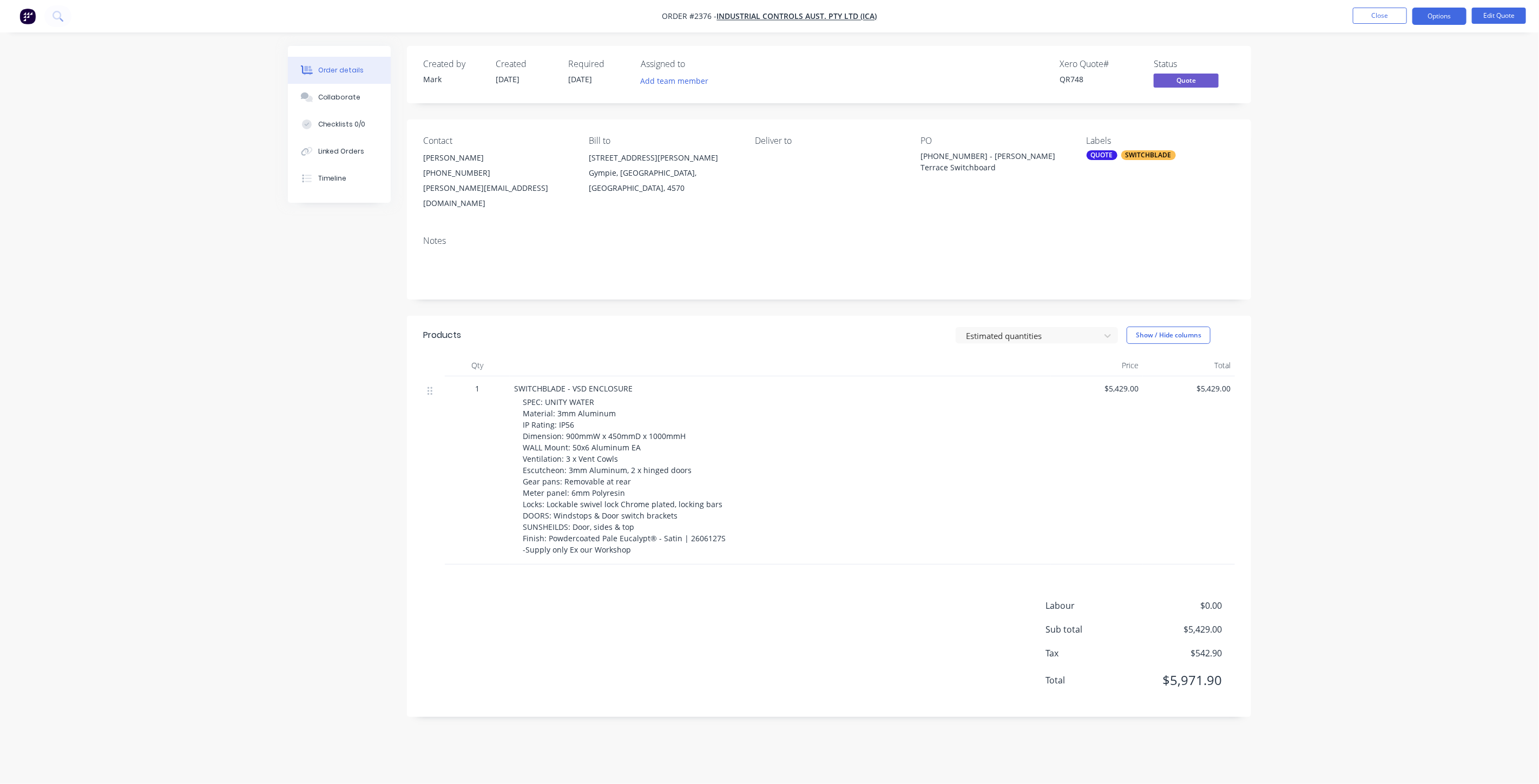
click at [306, 390] on div "Created by [PERSON_NAME] Created [DATE] Required [DATE] Assigned to Add team me…" at bounding box center [770, 389] width 963 height 687
click at [1425, 348] on div "Order details Collaborate Checklists 0/0 Linked Orders Timeline Order details C…" at bounding box center [770, 392] width 1539 height 784
click at [1356, 371] on div "Order details Collaborate Checklists 0/0 Linked Orders Timeline Order details C…" at bounding box center [770, 392] width 1539 height 784
click at [1332, 276] on div "Order details Collaborate Checklists 0/0 Linked Orders Timeline Order details C…" at bounding box center [770, 392] width 1539 height 784
click at [1326, 273] on div "Order details Collaborate Checklists 0/0 Linked Orders Timeline Order details C…" at bounding box center [770, 392] width 1539 height 784
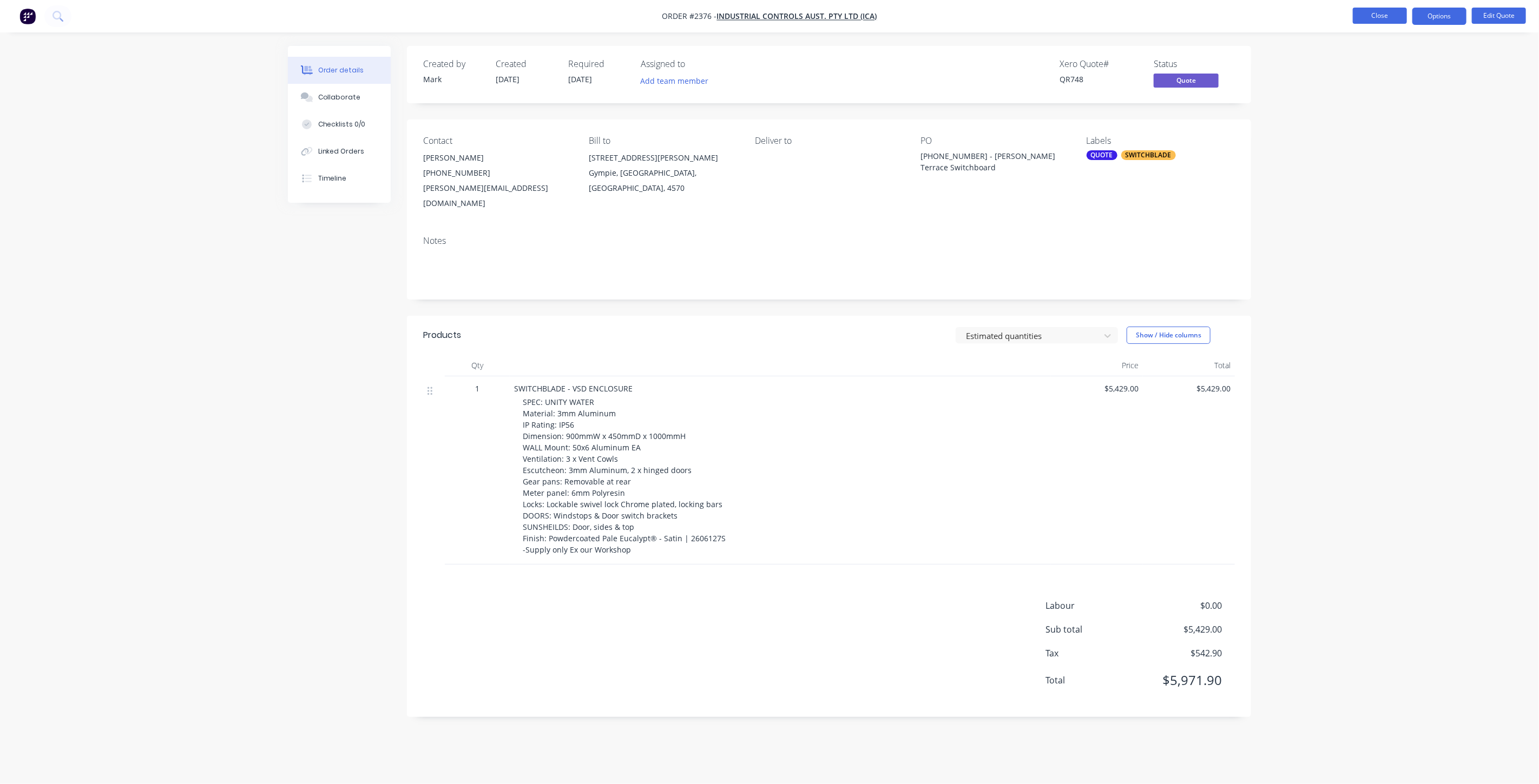
click at [1366, 16] on button "Close" at bounding box center [1379, 16] width 54 height 16
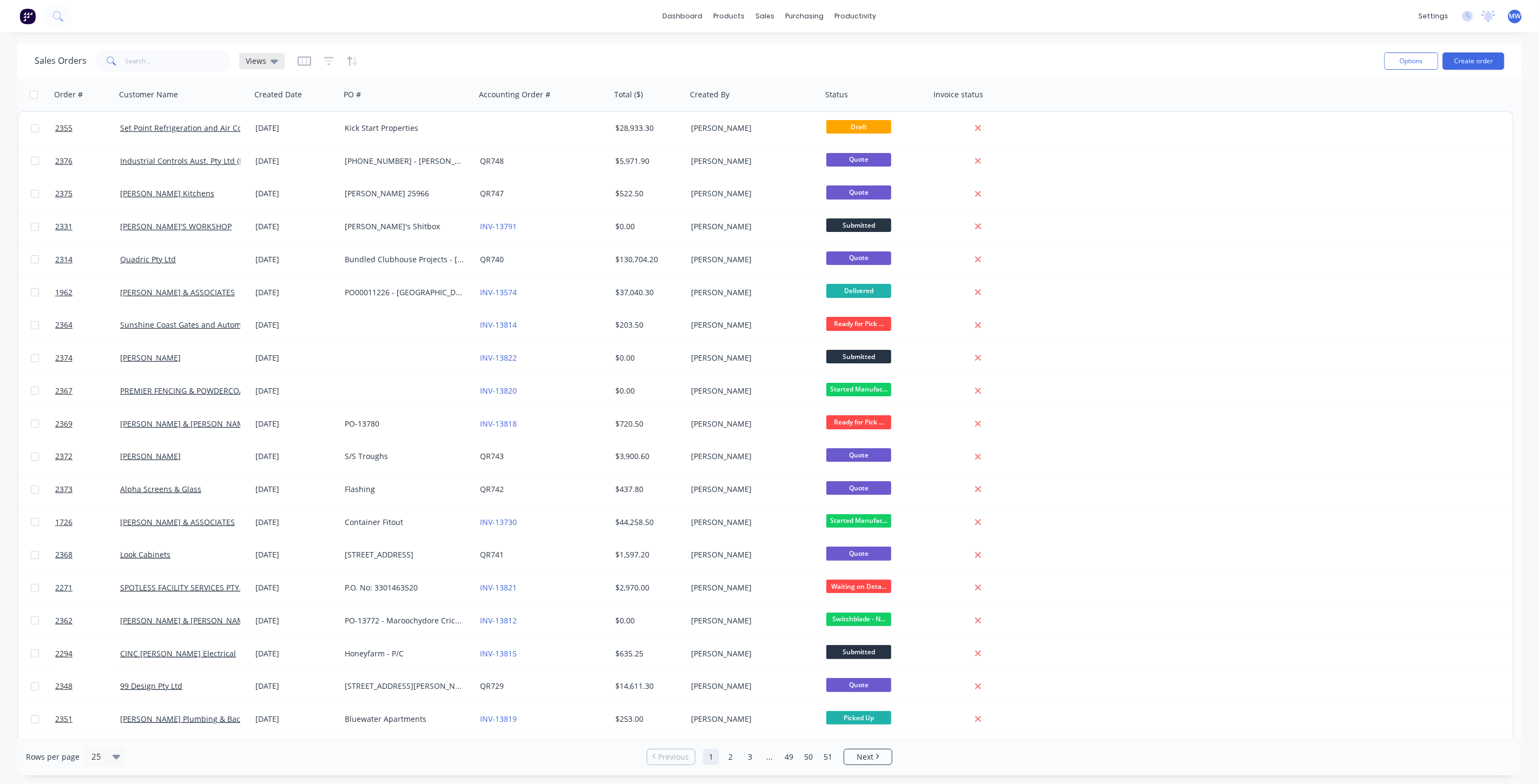
click at [261, 64] on span "Views" at bounding box center [256, 60] width 20 height 11
click at [278, 175] on button "DRAFT QUOTES" at bounding box center [304, 174] width 124 height 13
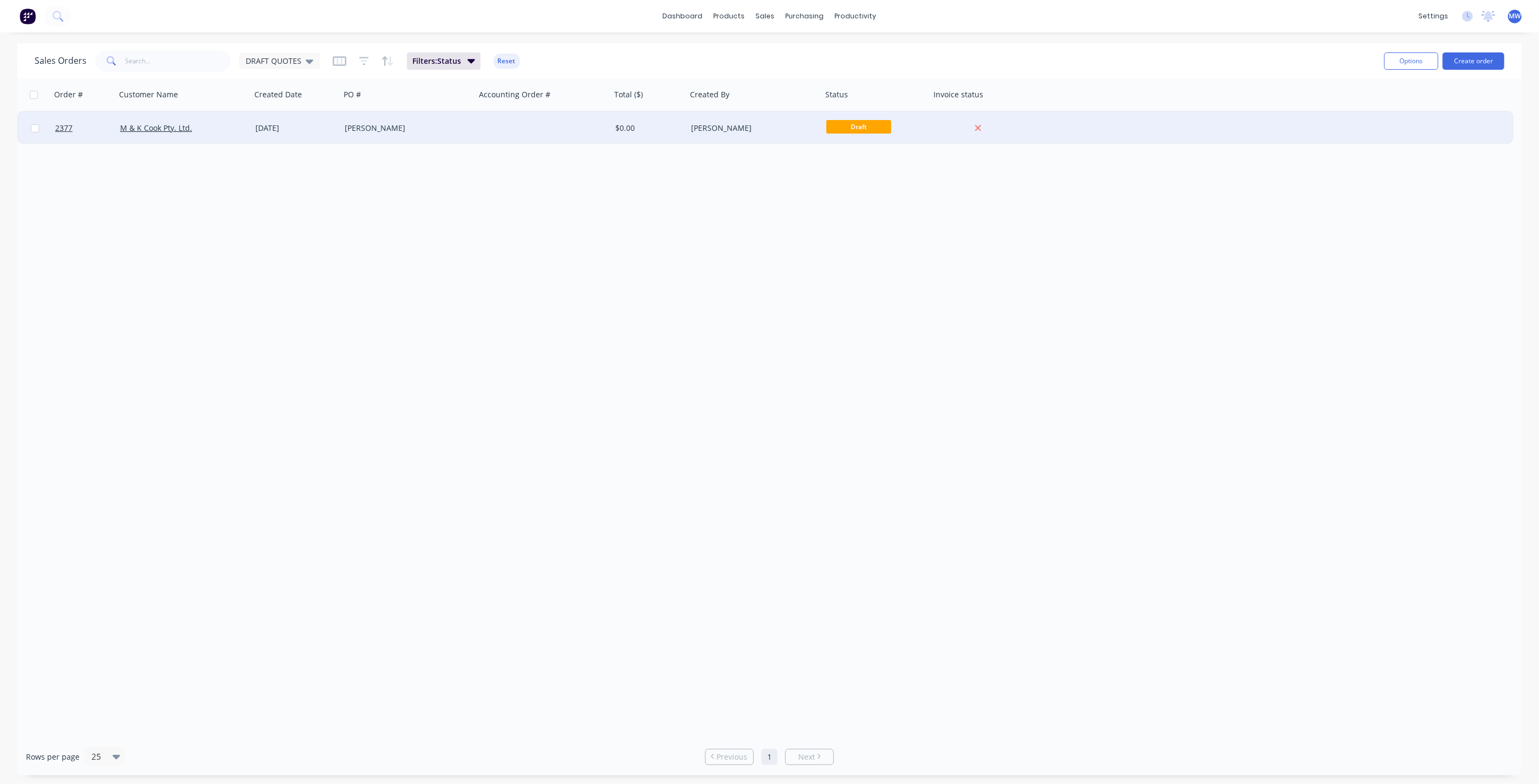
click at [434, 129] on div "[PERSON_NAME]" at bounding box center [404, 128] width 120 height 11
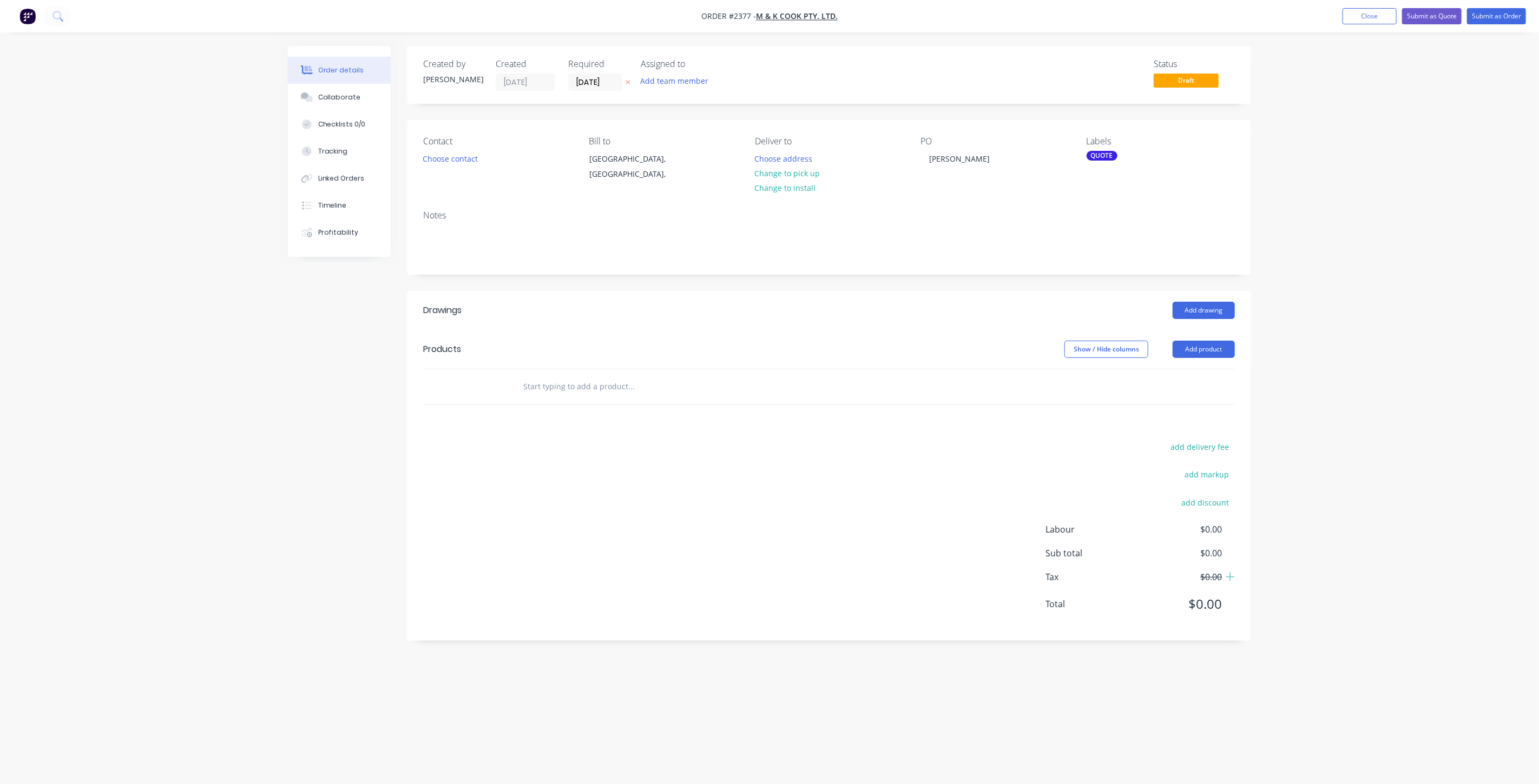
click at [1400, 254] on div "Order details Collaborate Checklists 0/0 Tracking Linked Orders Timeline Profit…" at bounding box center [770, 392] width 1539 height 784
click at [1365, 19] on button "Close" at bounding box center [1369, 16] width 54 height 16
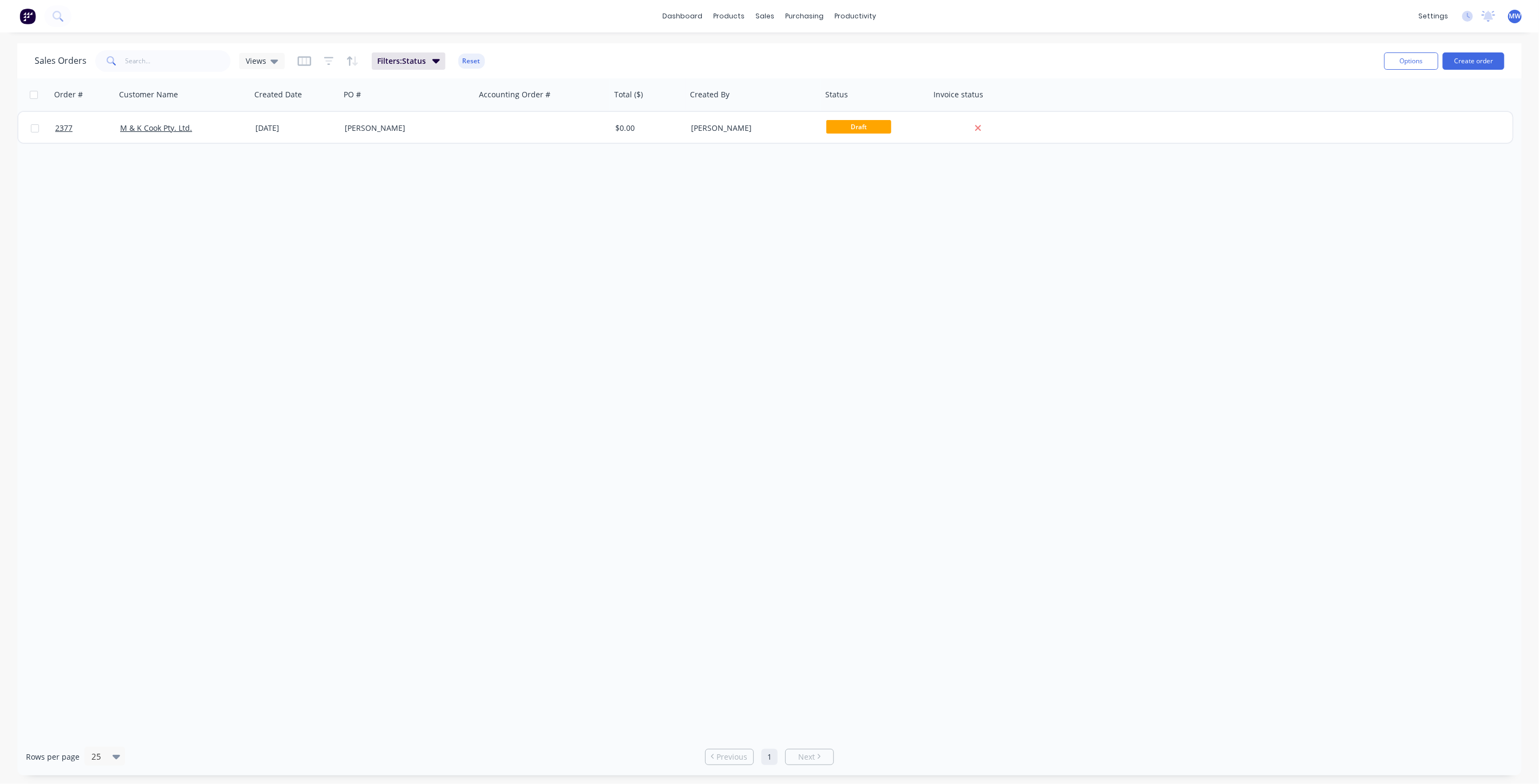
click at [464, 201] on div "Order # Customer Name Created Date PO # Accounting Order # Total ($) Created By…" at bounding box center [770, 408] width 1504 height 660
